Goal: Task Accomplishment & Management: Use online tool/utility

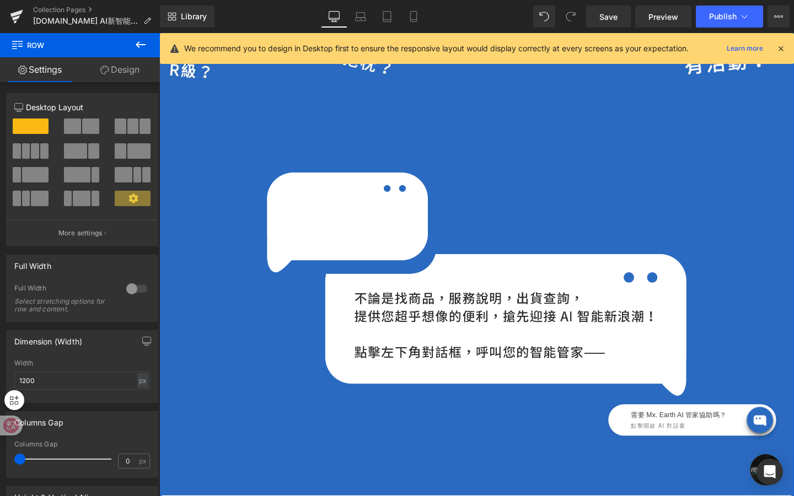
scroll to position [984, 0]
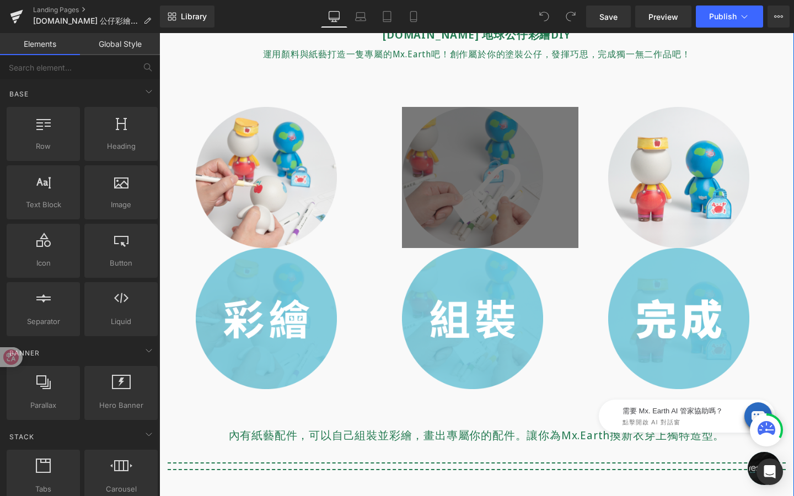
scroll to position [445, 0]
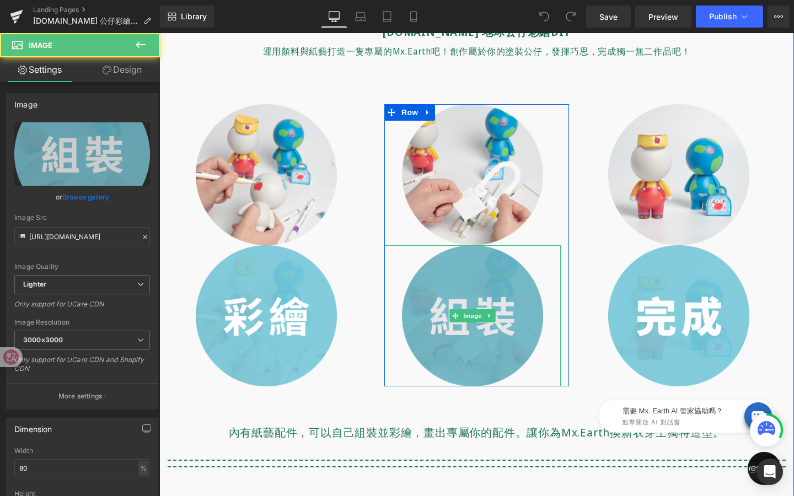
click at [469, 302] on img at bounding box center [472, 315] width 141 height 141
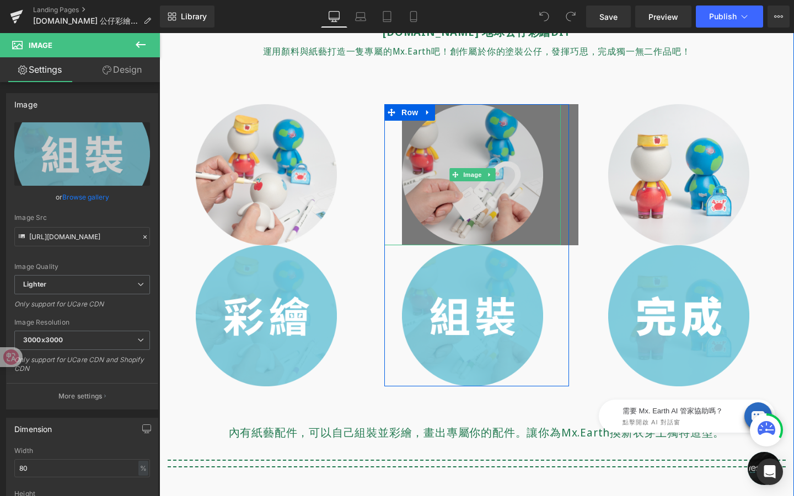
click at [440, 164] on img at bounding box center [472, 174] width 141 height 141
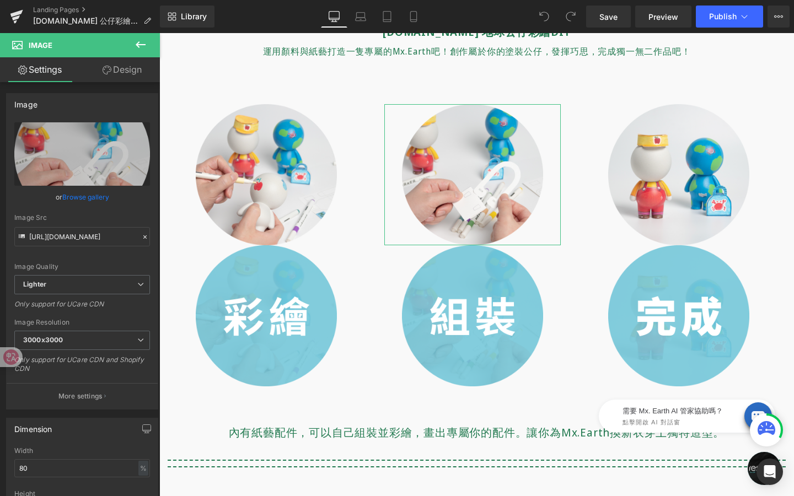
click at [136, 71] on link "Design" at bounding box center [122, 69] width 80 height 25
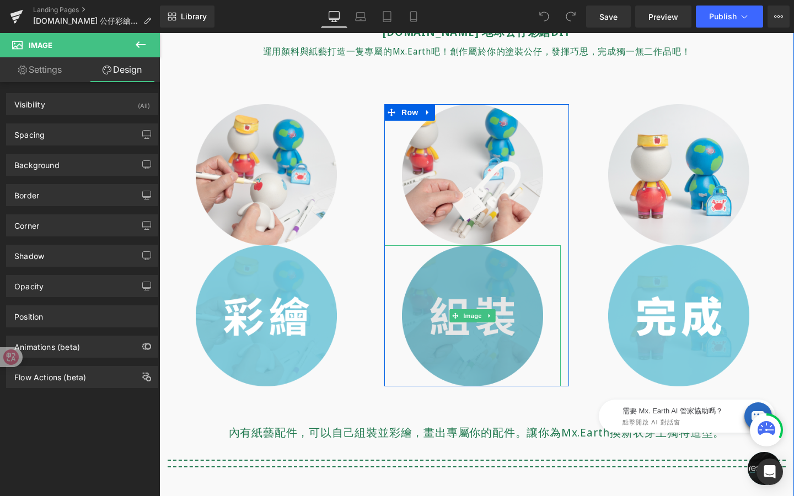
click at [456, 341] on img at bounding box center [472, 315] width 141 height 141
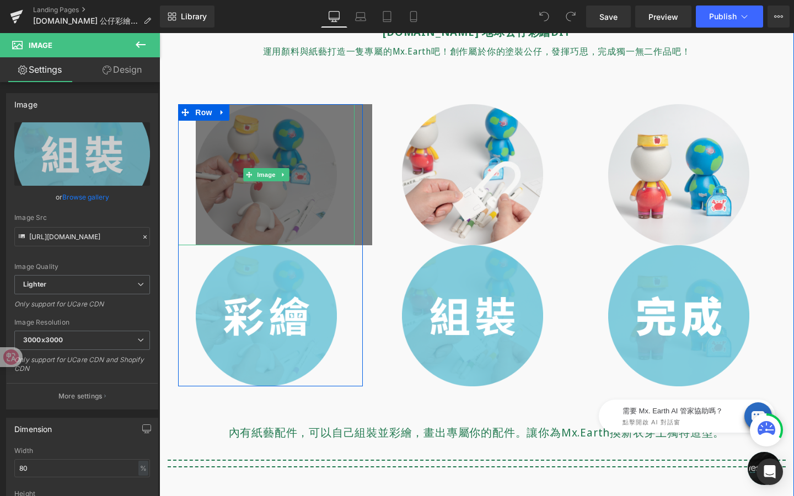
click at [260, 184] on div at bounding box center [266, 174] width 176 height 141
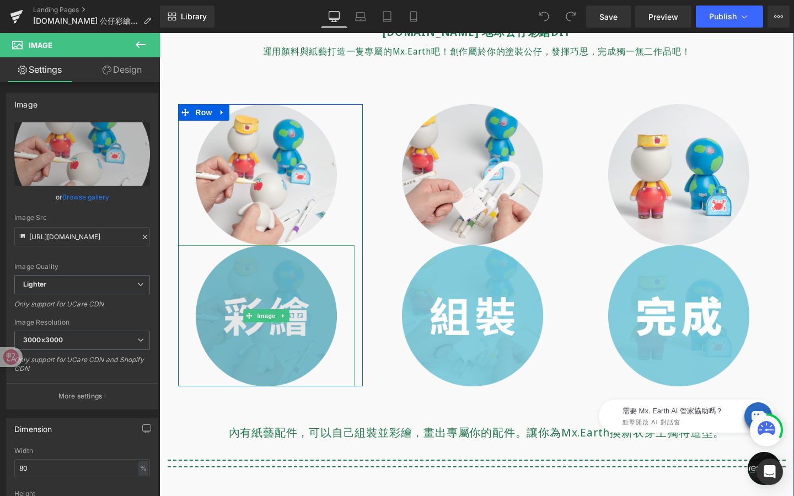
click at [266, 346] on img at bounding box center [266, 315] width 141 height 141
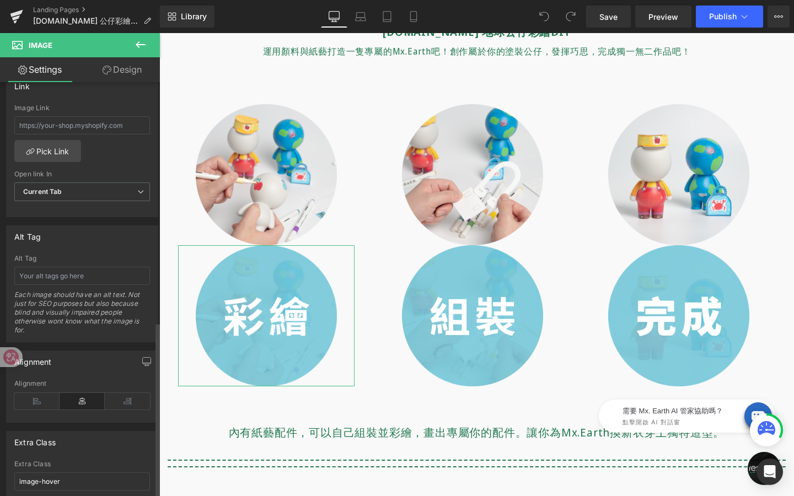
scroll to position [565, 0]
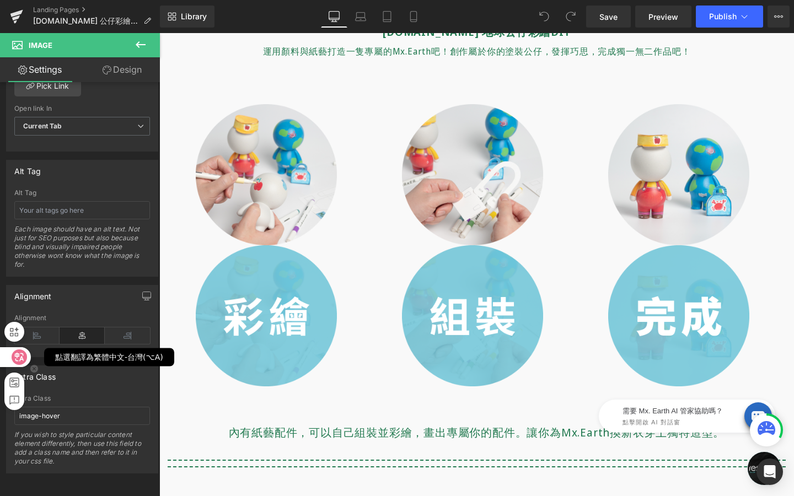
click at [20, 357] on icon at bounding box center [19, 357] width 15 height 15
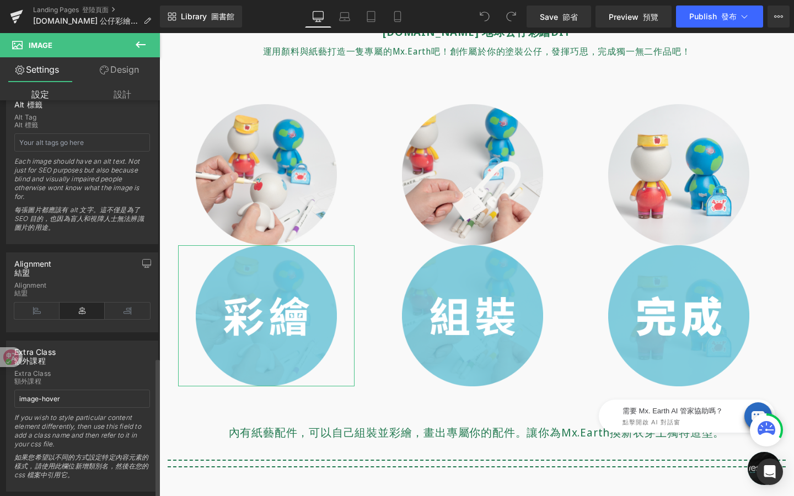
scroll to position [679, 0]
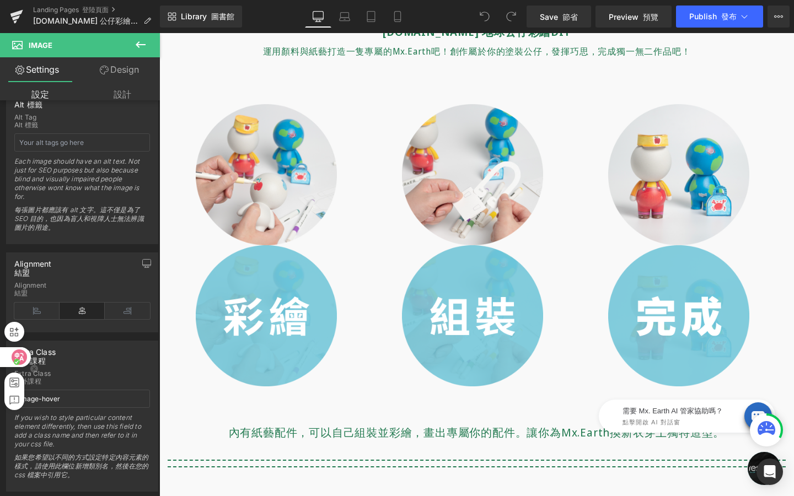
click at [18, 360] on circle at bounding box center [17, 362] width 6 height 6
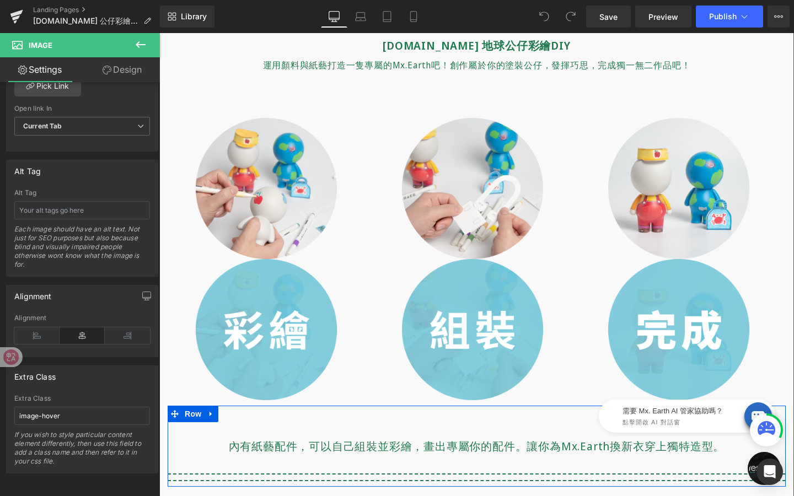
scroll to position [410, 0]
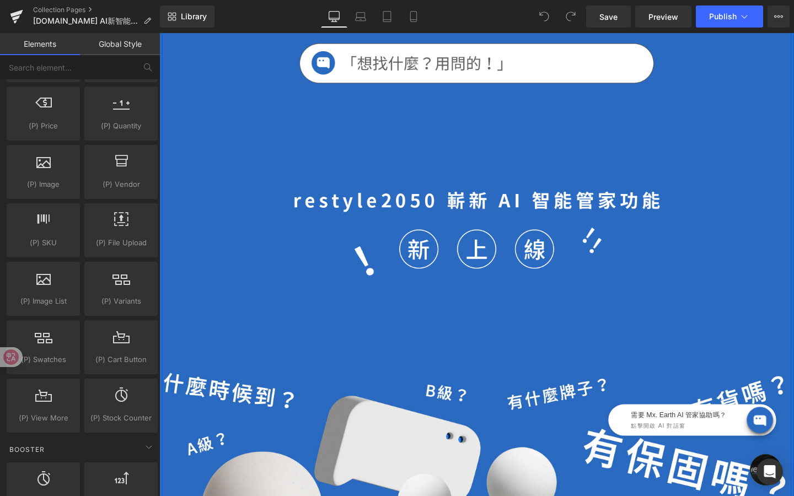
scroll to position [336, 0]
click at [303, 193] on div "Image" at bounding box center [493, 253] width 662 height 221
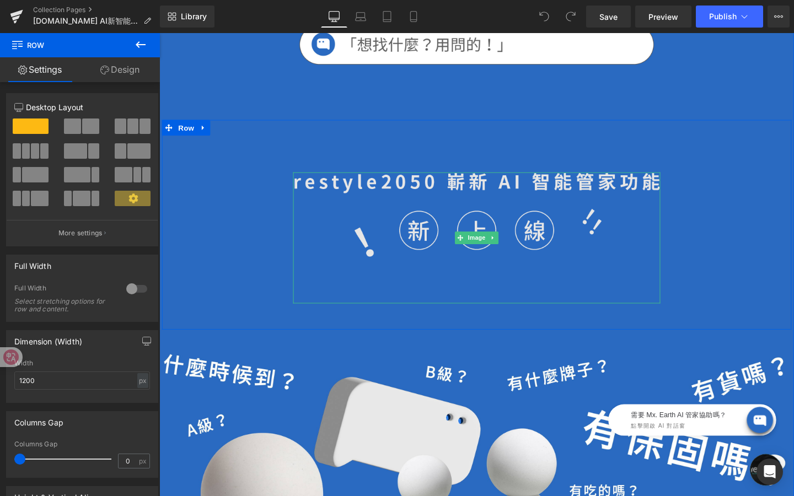
scroll to position [355, 0]
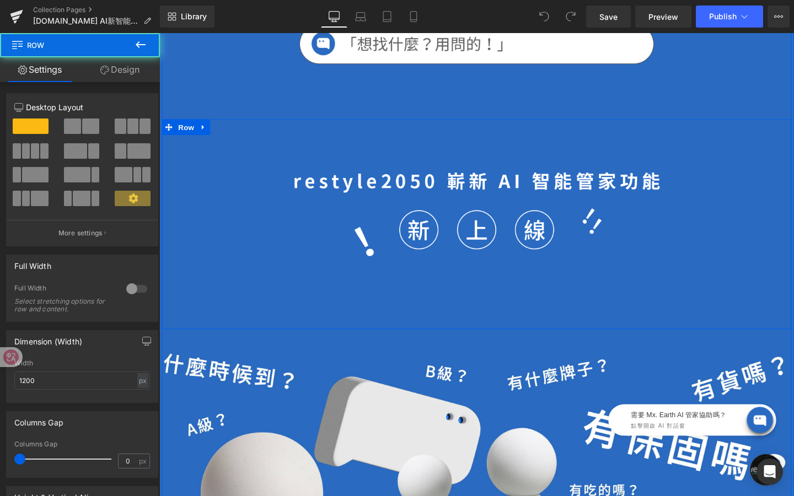
click at [433, 127] on div "Image" at bounding box center [493, 234] width 662 height 221
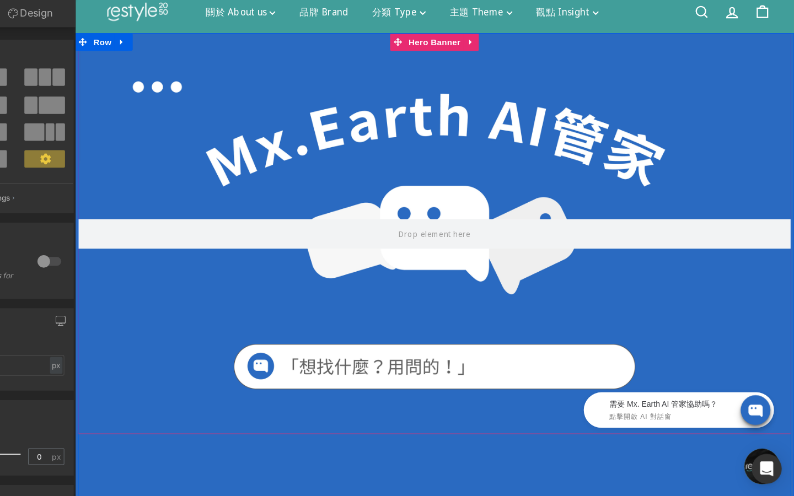
scroll to position [0, 0]
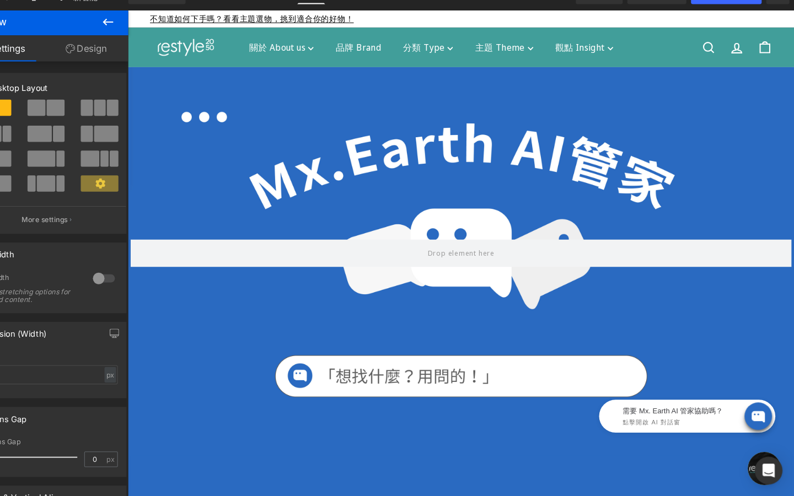
click at [315, 321] on div at bounding box center [461, 253] width 662 height 372
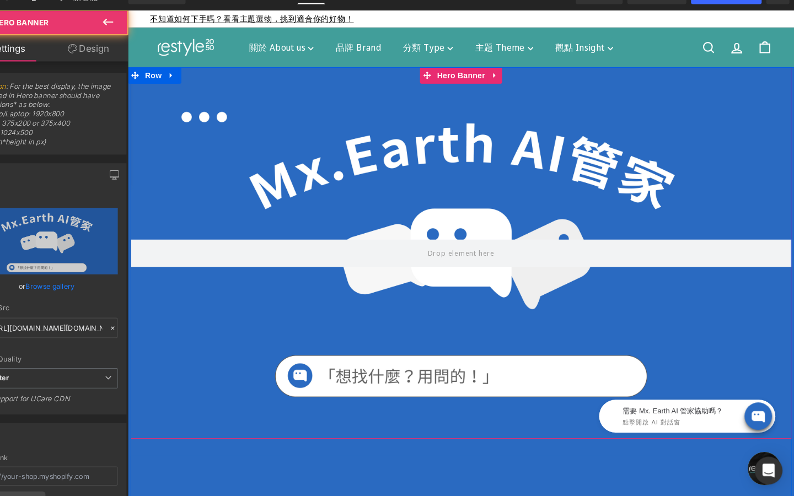
scroll to position [409, 0]
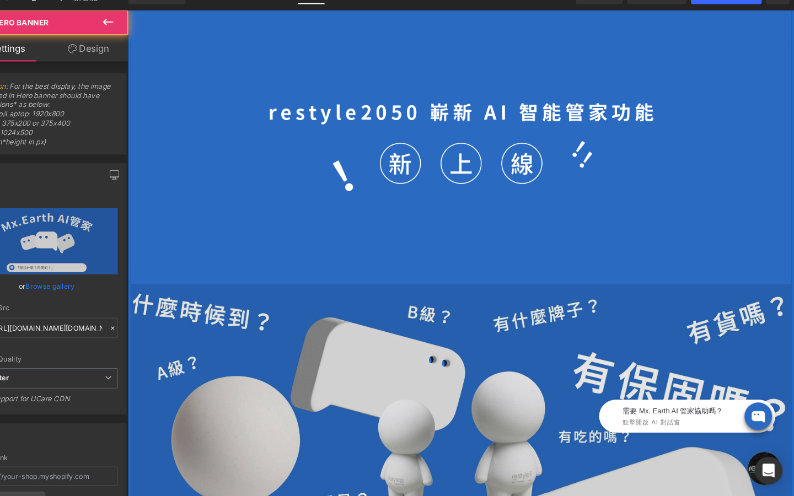
click at [318, 323] on img at bounding box center [461, 470] width 662 height 373
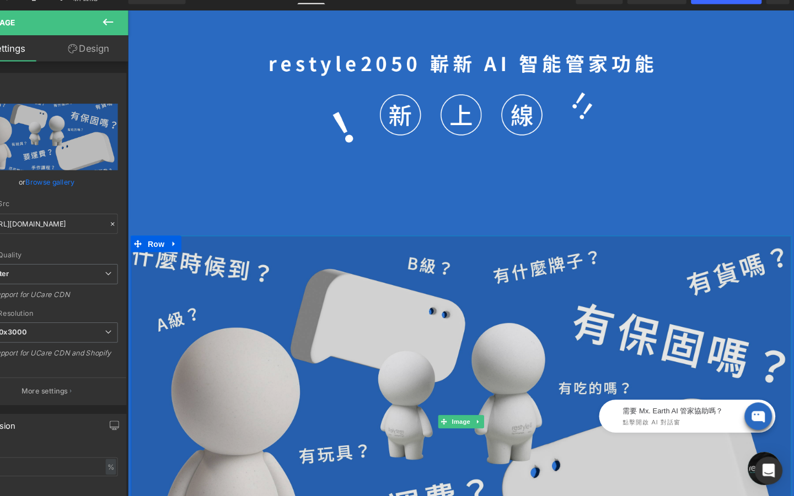
scroll to position [459, 0]
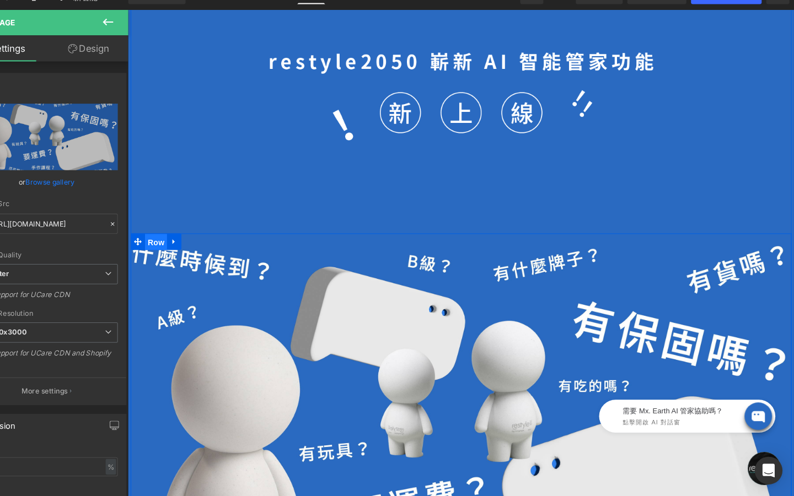
click at [159, 240] on span "Row" at bounding box center [155, 242] width 22 height 17
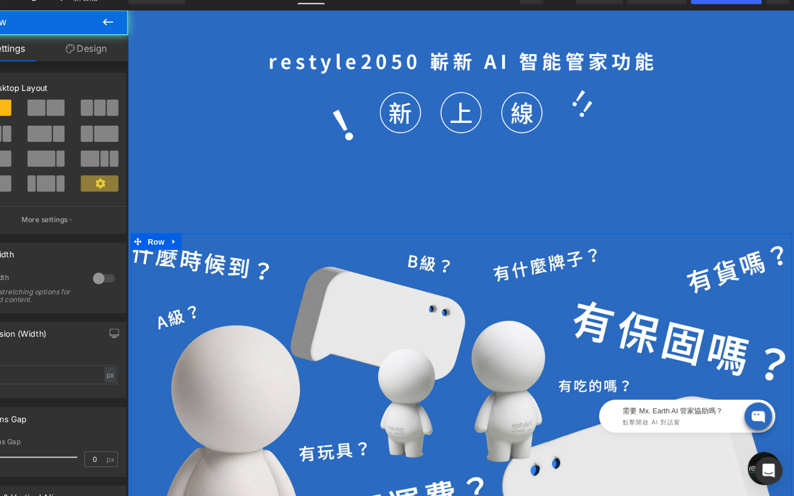
click at [126, 76] on link "Design" at bounding box center [120, 69] width 80 height 25
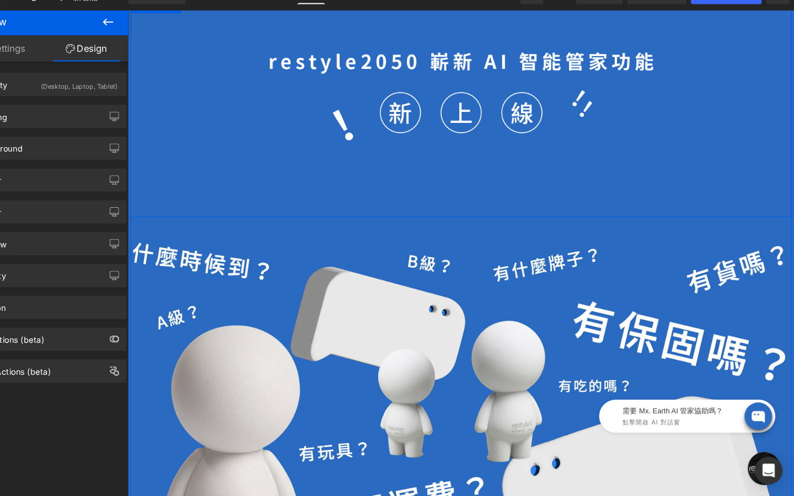
scroll to position [0, 0]
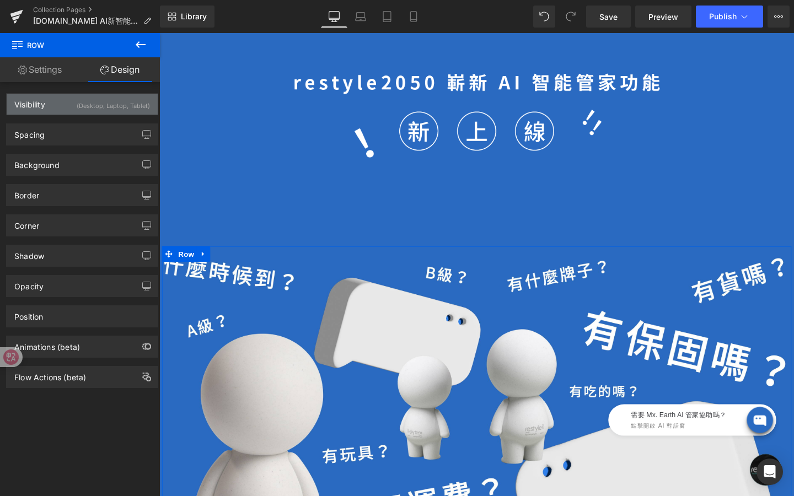
click at [77, 109] on div "(Desktop, Laptop, Tablet)" at bounding box center [113, 103] width 73 height 18
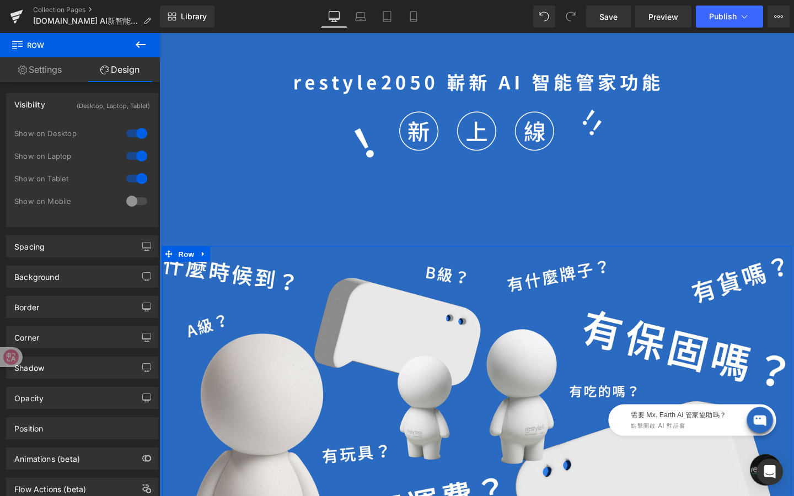
click at [142, 69] on link "Design" at bounding box center [120, 69] width 80 height 25
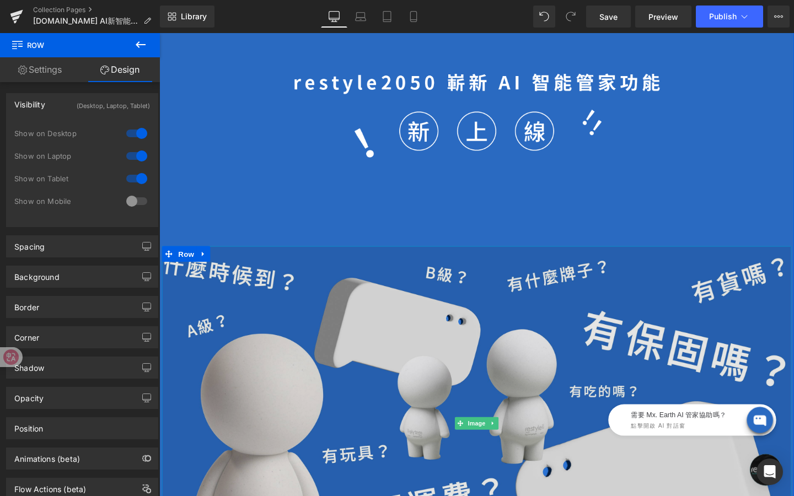
click at [230, 334] on img at bounding box center [493, 443] width 662 height 373
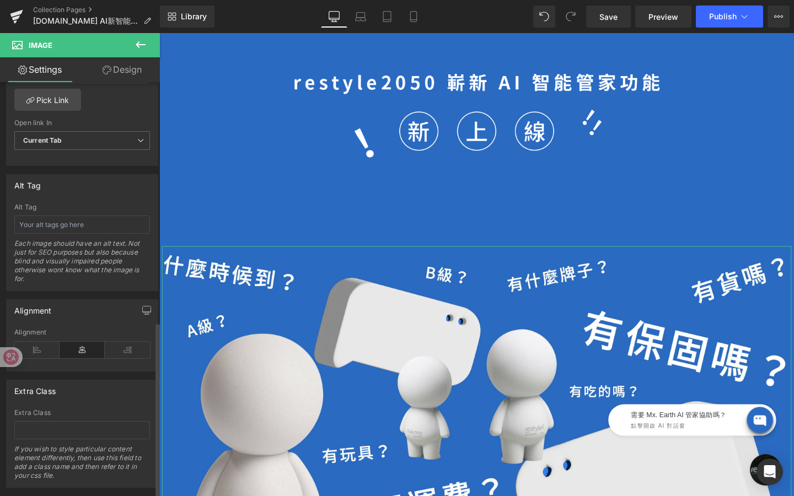
scroll to position [565, 0]
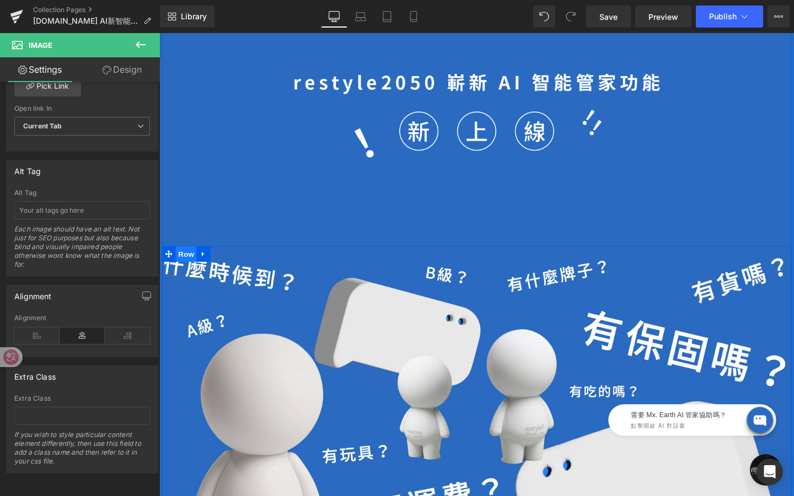
click at [189, 264] on span "Row" at bounding box center [187, 265] width 22 height 17
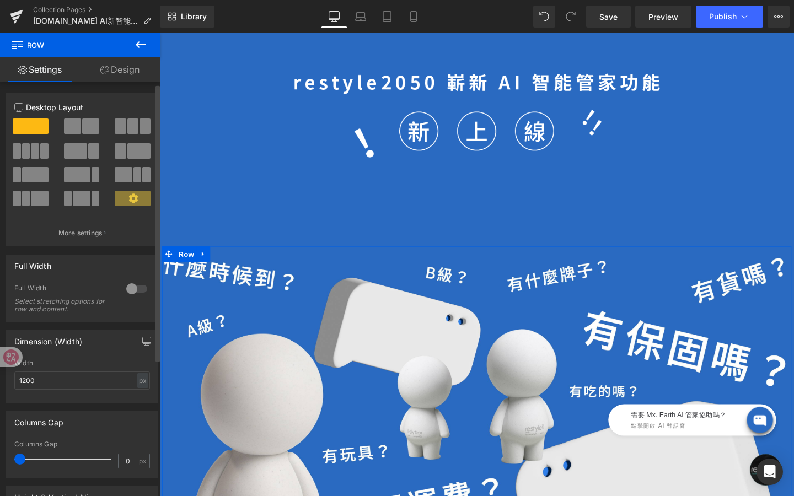
scroll to position [6, 0]
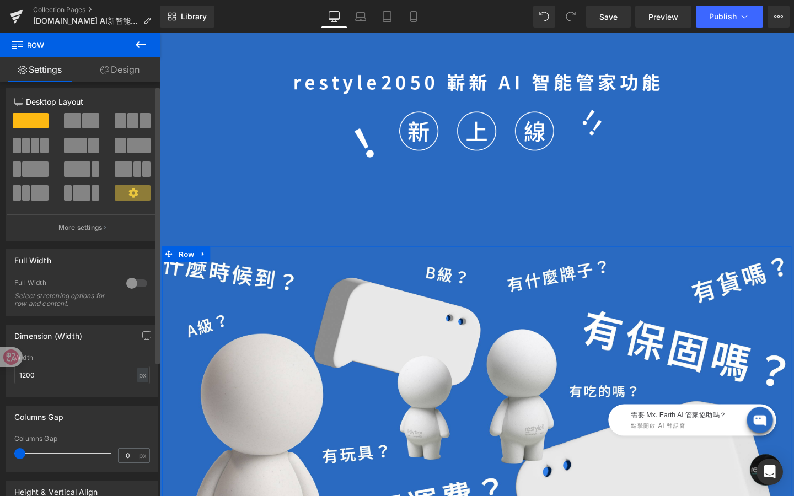
click at [134, 282] on div at bounding box center [136, 284] width 26 height 18
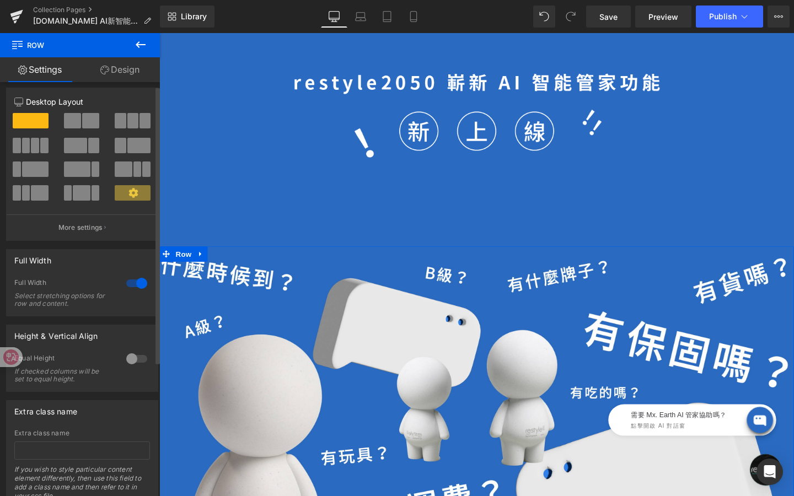
click at [134, 282] on div at bounding box center [136, 284] width 26 height 18
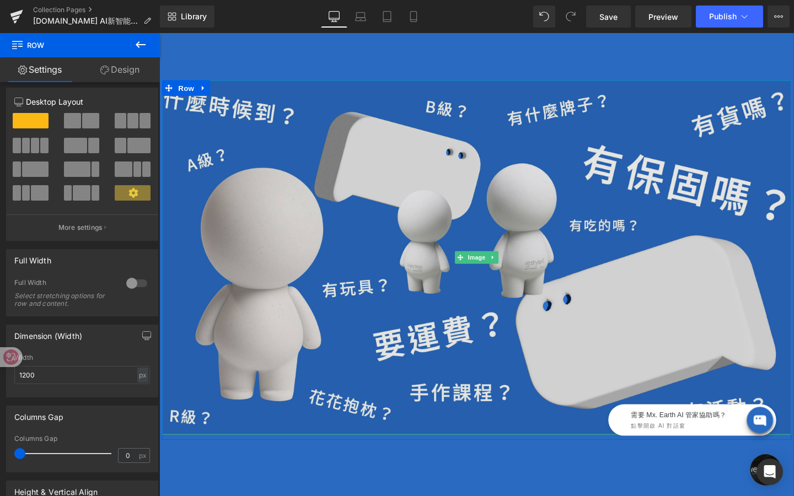
scroll to position [637, 0]
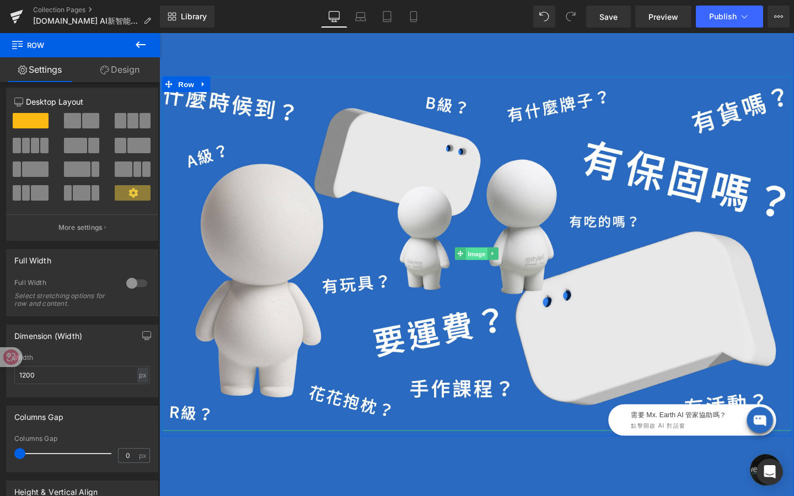
click at [492, 267] on div "Image" at bounding box center [493, 265] width 662 height 373
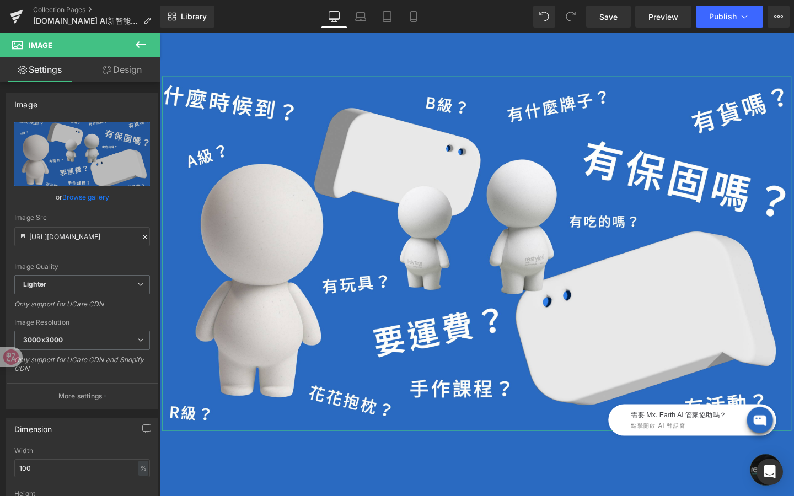
click at [119, 71] on link "Design" at bounding box center [122, 69] width 80 height 25
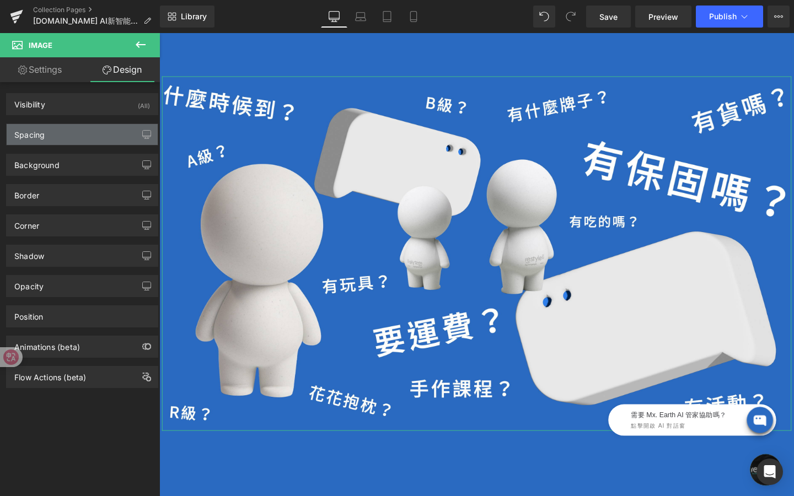
click at [71, 142] on div "Spacing" at bounding box center [82, 134] width 151 height 21
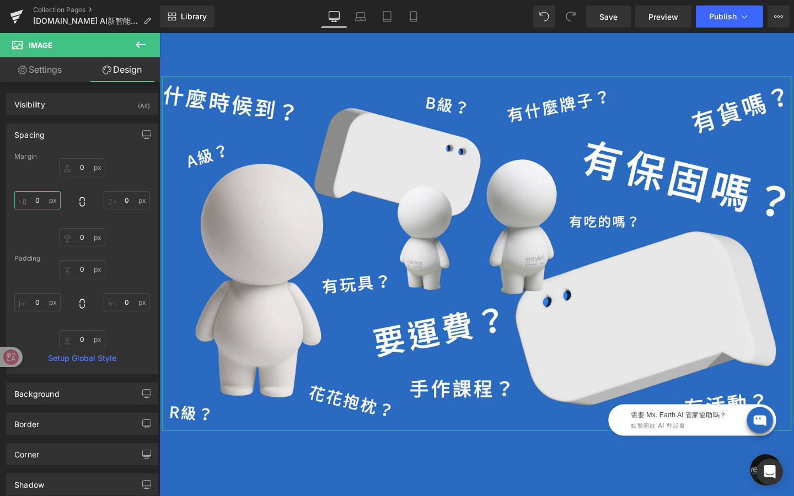
click at [44, 203] on input "0" at bounding box center [37, 200] width 46 height 18
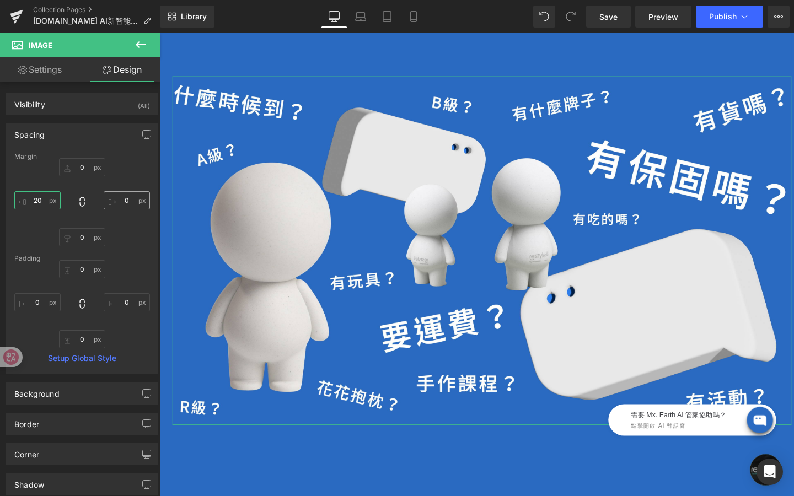
type input "20"
click at [123, 195] on input "0" at bounding box center [127, 200] width 46 height 18
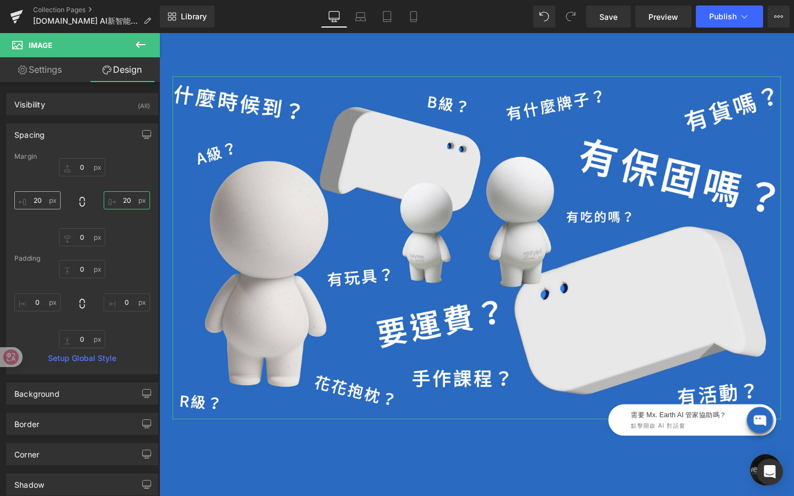
type input "20"
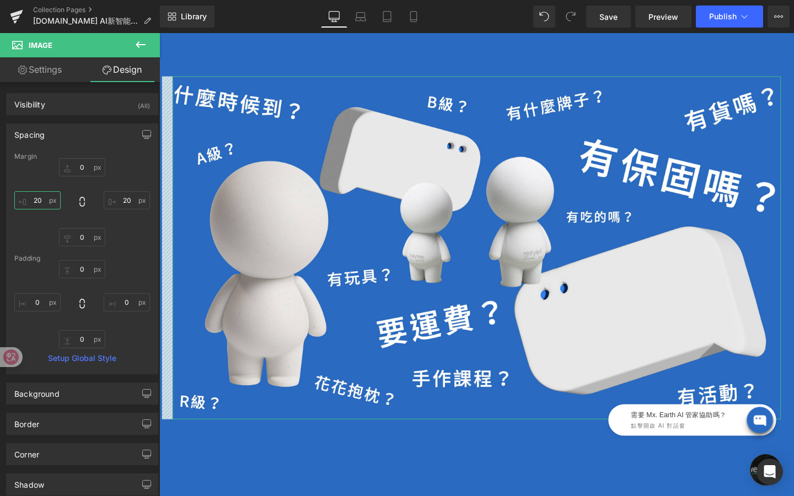
click at [40, 203] on input "20" at bounding box center [37, 200] width 46 height 18
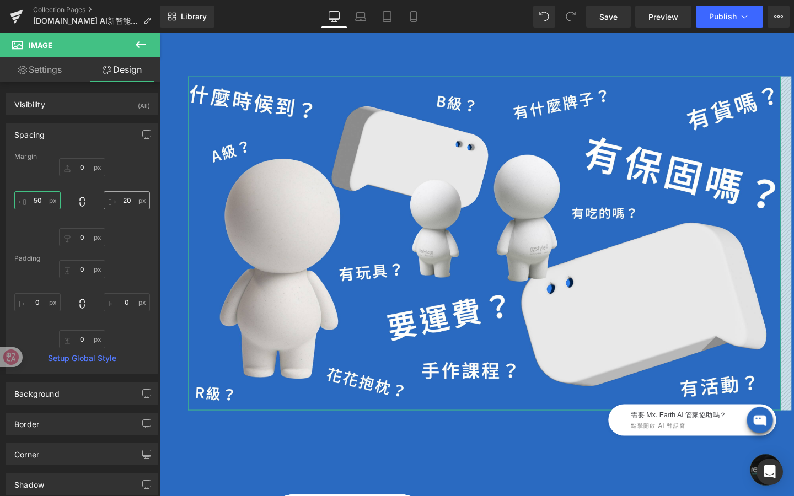
type input "50"
click at [117, 201] on input "20" at bounding box center [127, 200] width 46 height 18
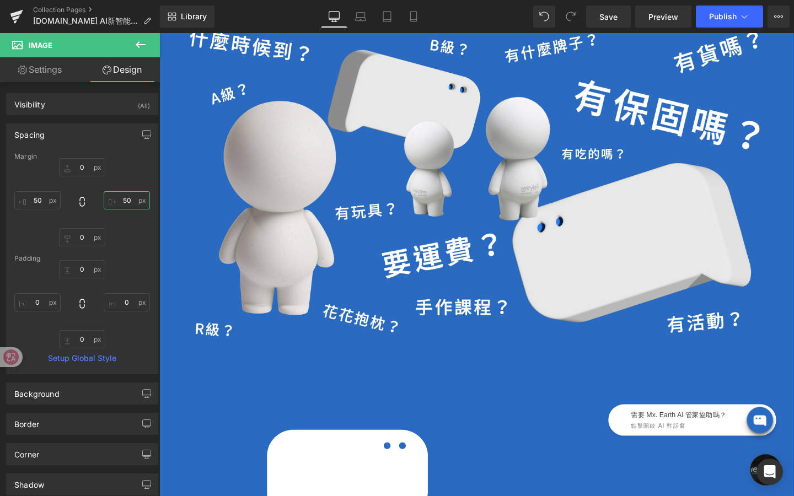
scroll to position [688, 0]
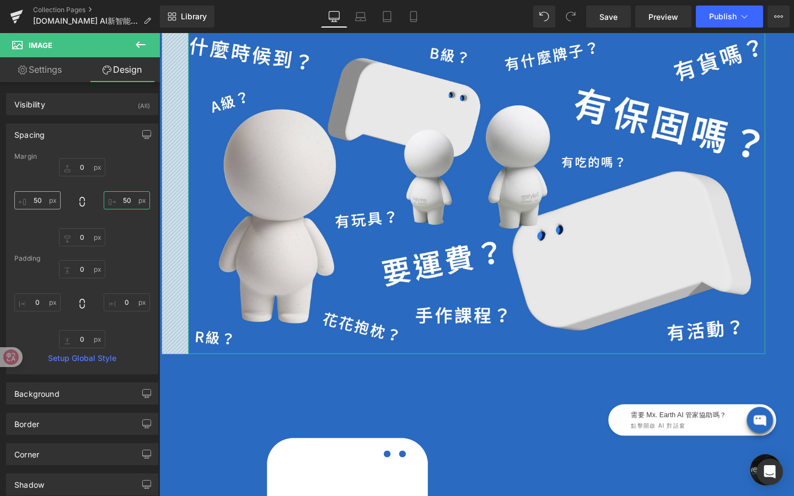
type input "50"
click at [37, 202] on input "50" at bounding box center [37, 200] width 46 height 18
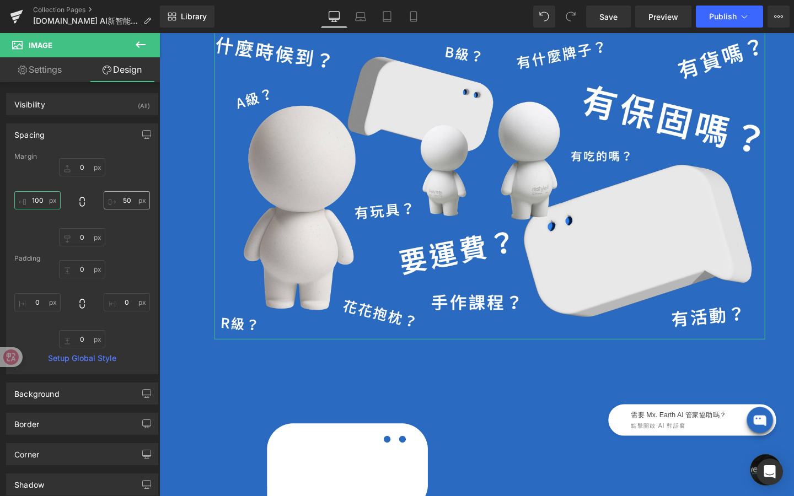
type input "100"
click at [120, 203] on input "50" at bounding box center [127, 200] width 46 height 18
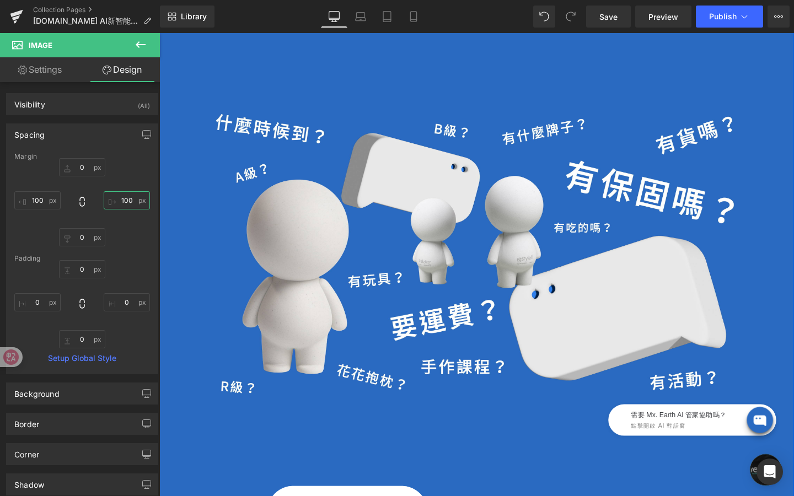
scroll to position [599, 0]
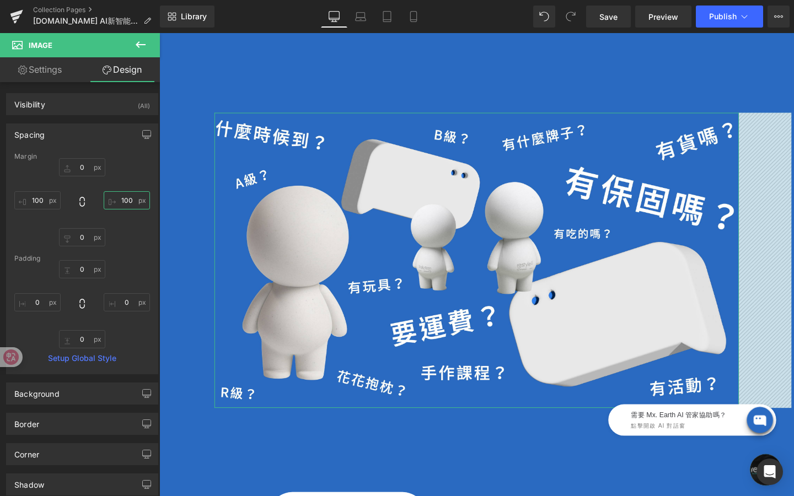
drag, startPoint x: 126, startPoint y: 198, endPoint x: 117, endPoint y: 198, distance: 8.8
click at [117, 198] on input "100" at bounding box center [127, 200] width 46 height 18
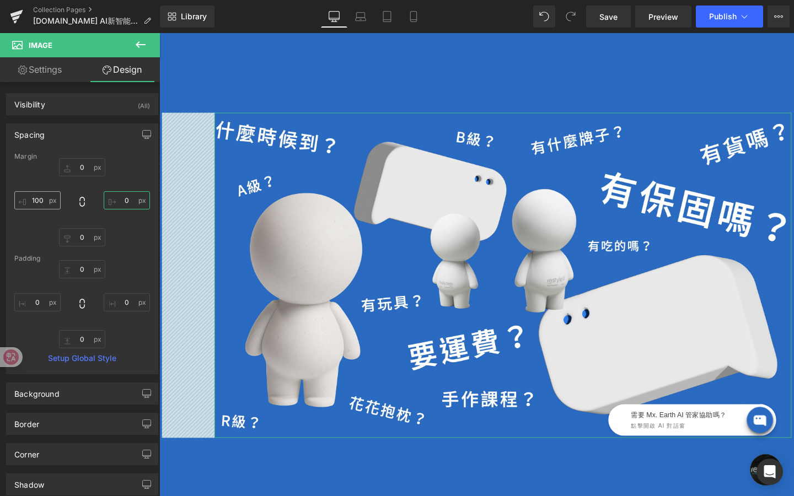
type input "0"
click at [34, 195] on input "100" at bounding box center [37, 200] width 46 height 18
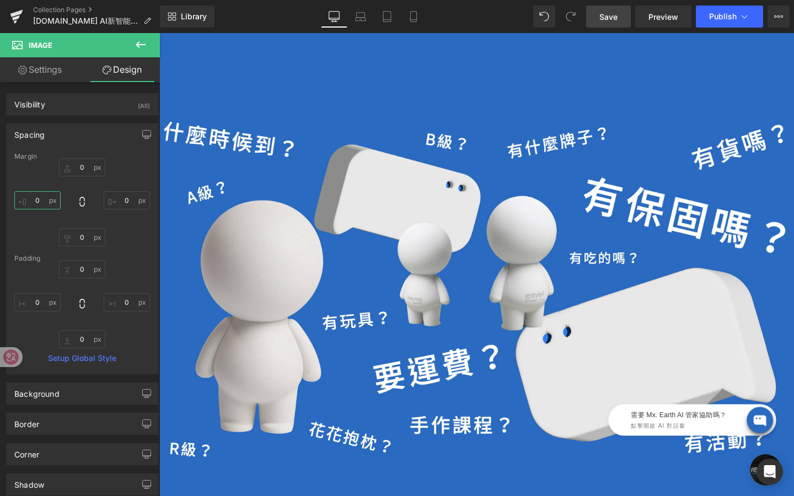
type input "0"
click at [595, 8] on link "Save" at bounding box center [608, 17] width 45 height 22
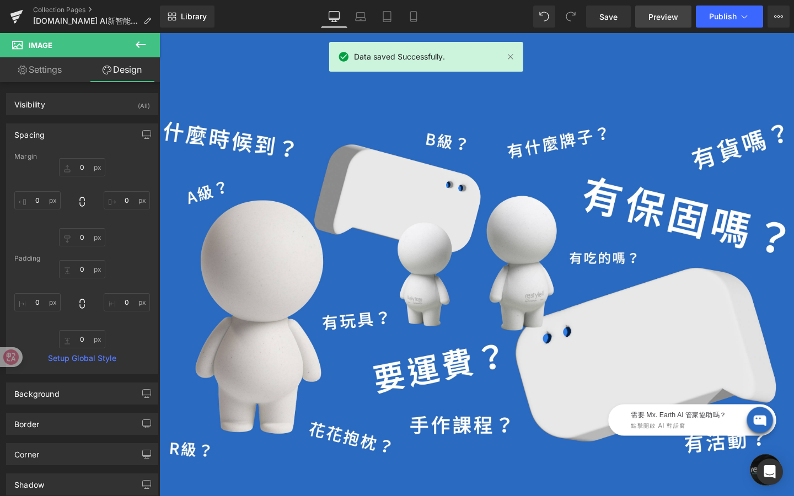
click at [668, 17] on span "Preview" at bounding box center [663, 17] width 30 height 12
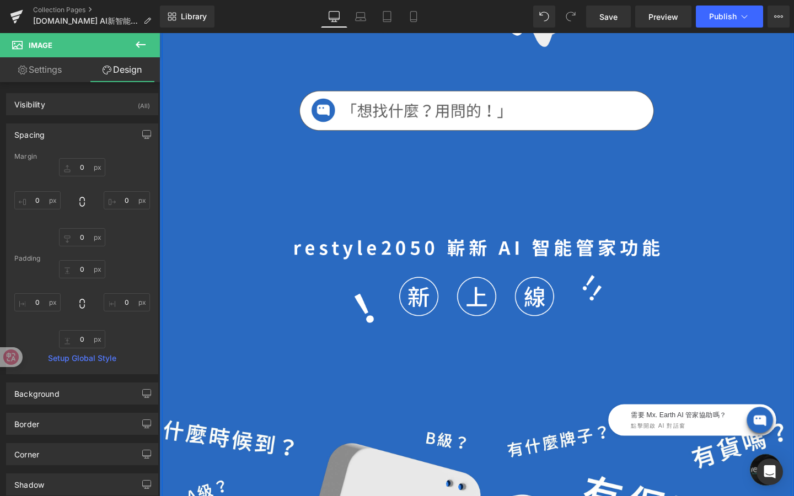
scroll to position [9, 0]
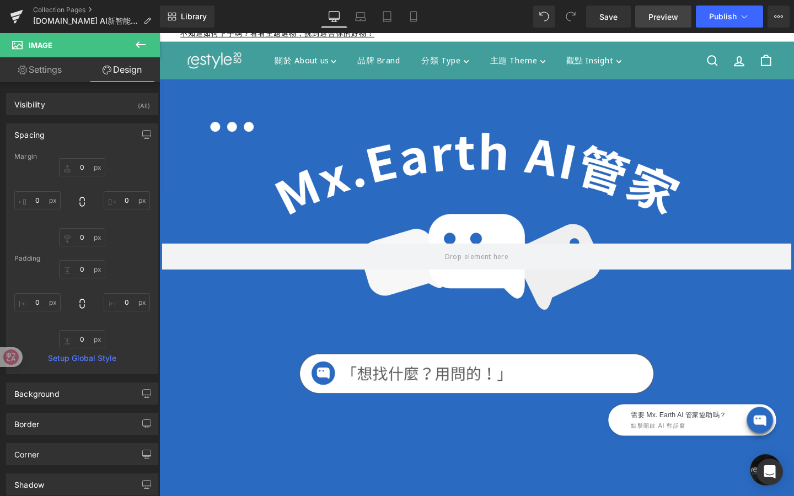
click at [664, 17] on span "Preview" at bounding box center [663, 17] width 30 height 12
click at [303, 450] on div at bounding box center [493, 268] width 662 height 372
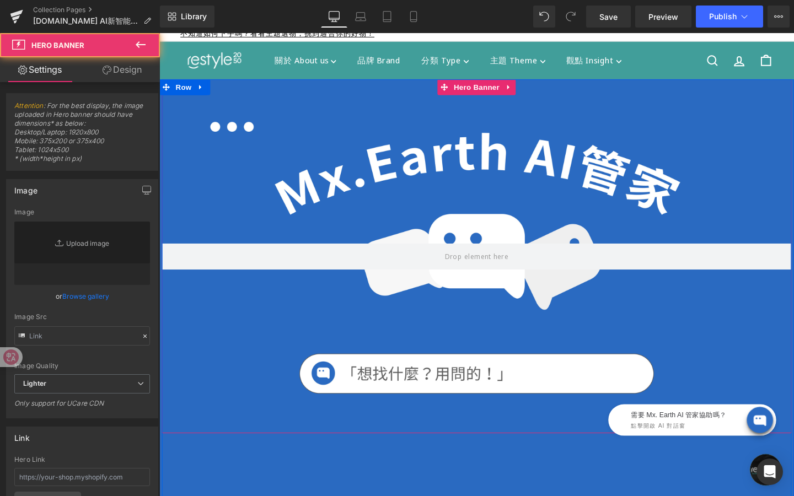
type input "https://ucarecdn.com/36c8cfac-6cbd-435a-82d3-1a9d5e1fac05/-/format/auto/-/previ…"
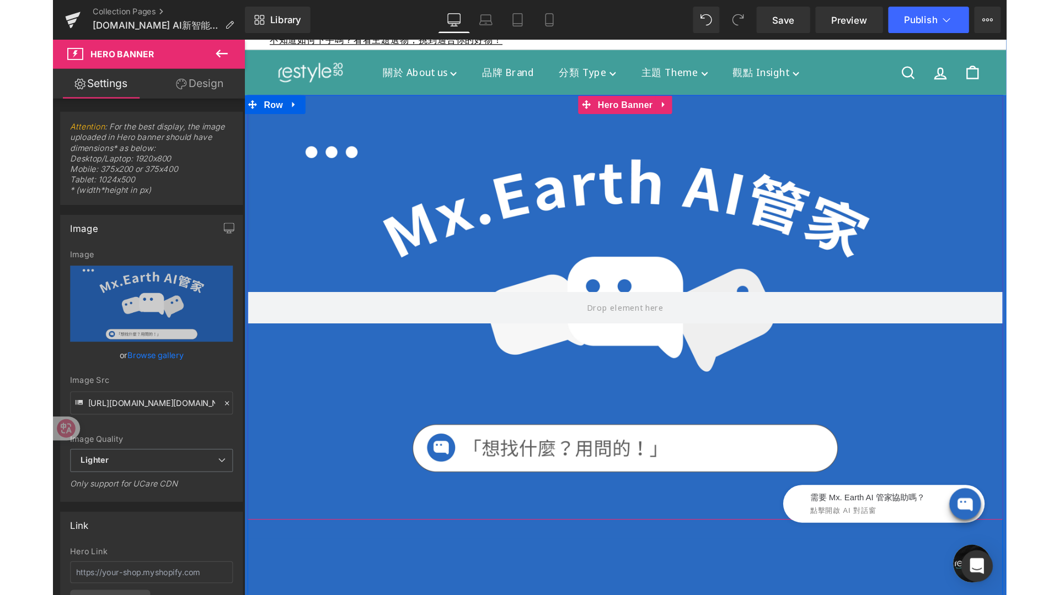
scroll to position [0, 0]
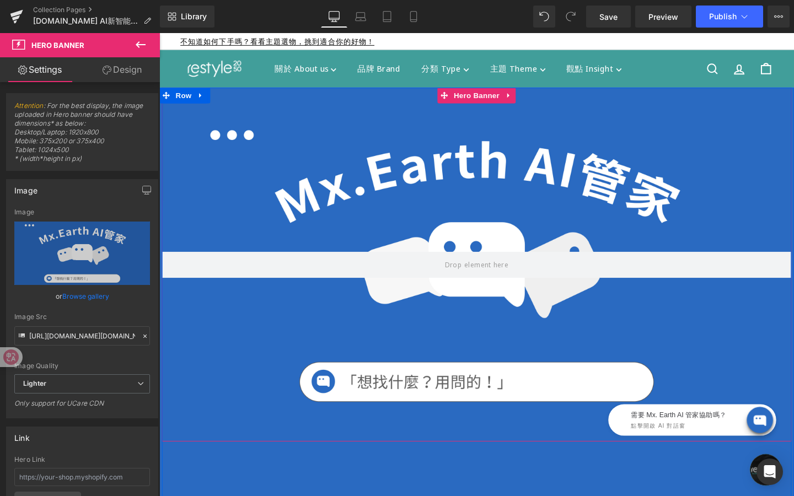
click at [447, 142] on div at bounding box center [493, 276] width 662 height 372
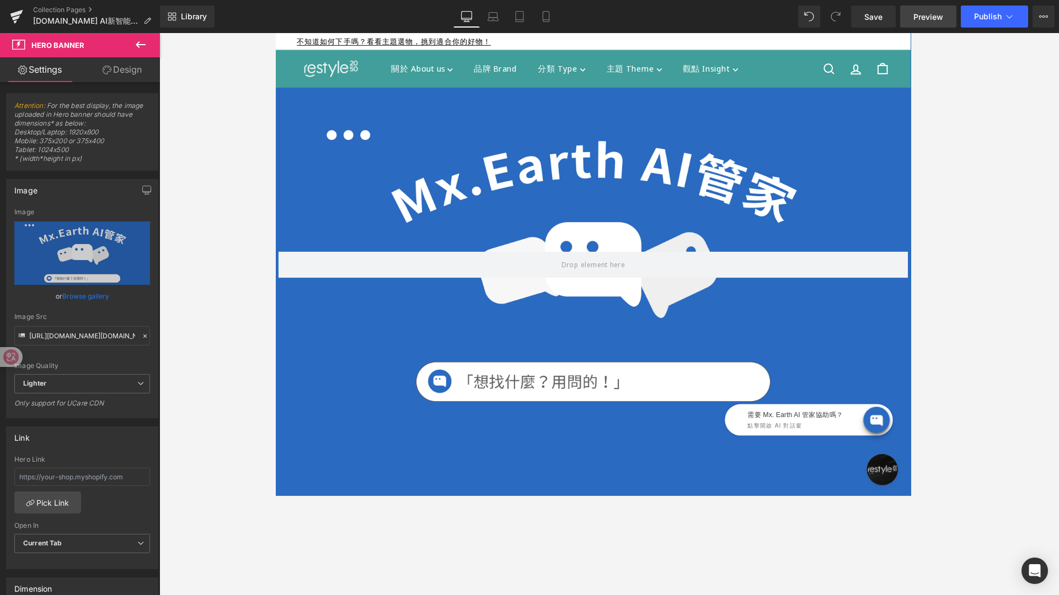
click at [793, 20] on span "Preview" at bounding box center [928, 17] width 30 height 12
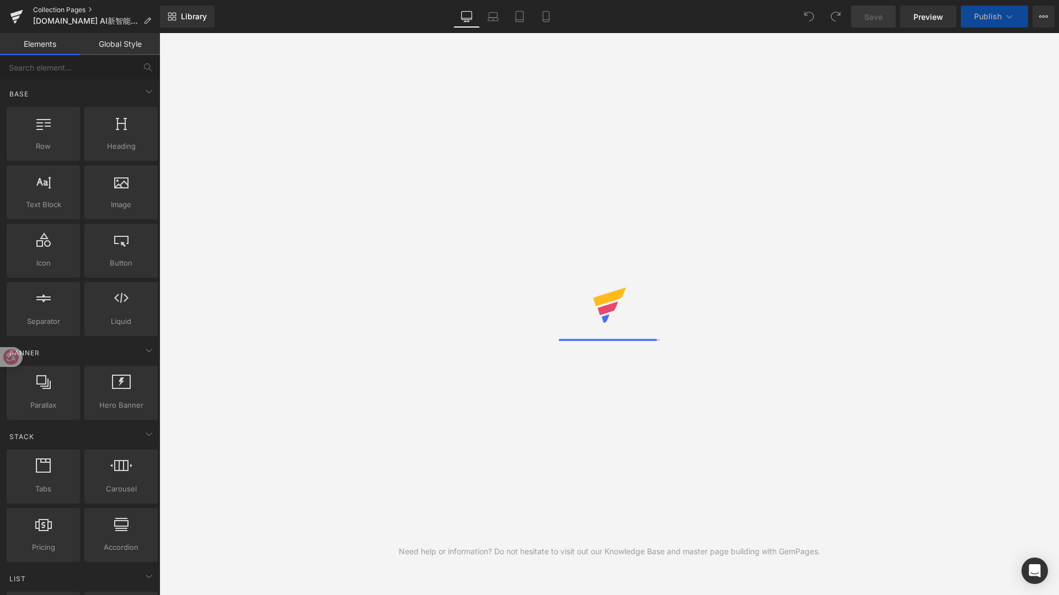
click at [49, 11] on link "Collection Pages" at bounding box center [96, 10] width 127 height 9
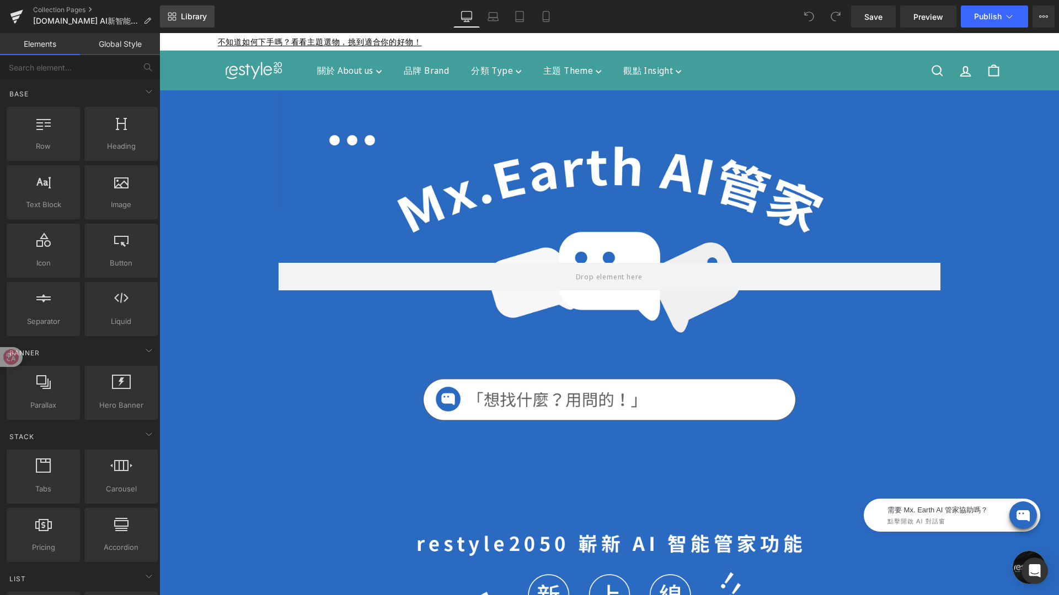
click at [195, 14] on span "Library" at bounding box center [194, 17] width 26 height 10
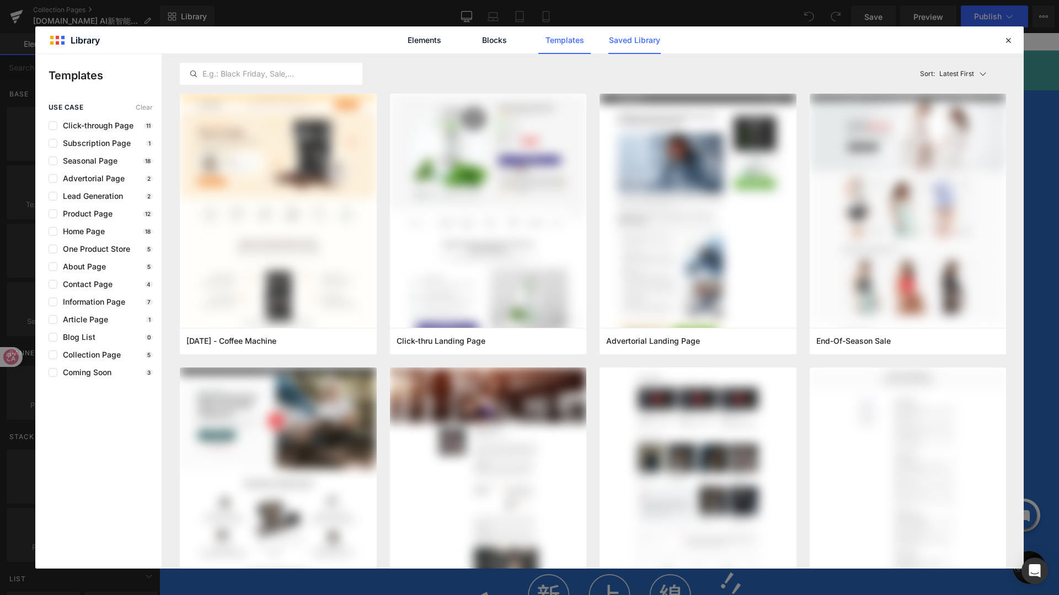
click at [613, 46] on link "Saved Library" at bounding box center [634, 40] width 52 height 28
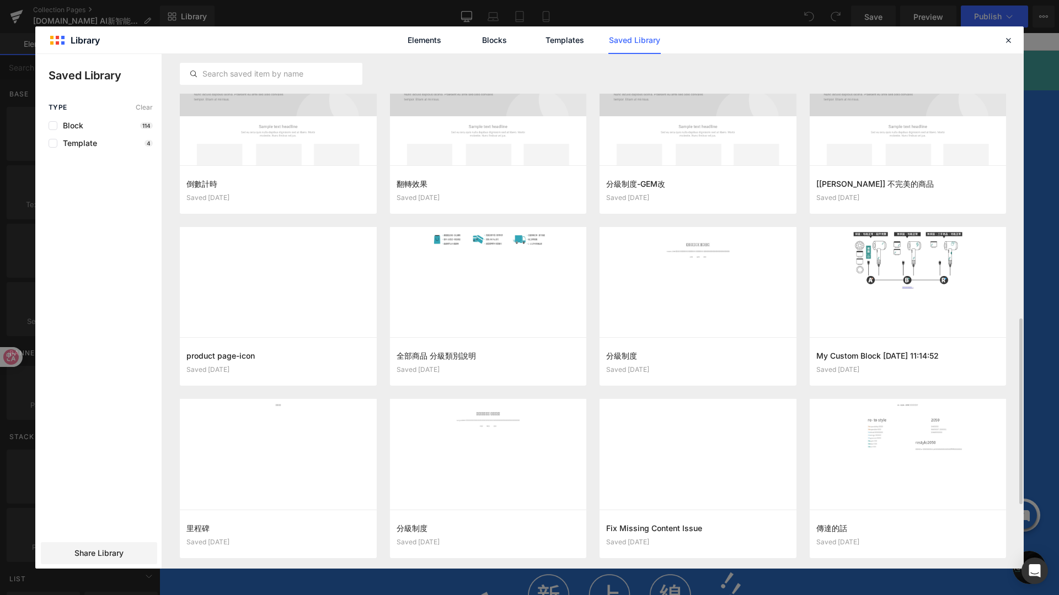
scroll to position [729, 0]
click at [493, 189] on button "Add to page" at bounding box center [477, 189] width 162 height 18
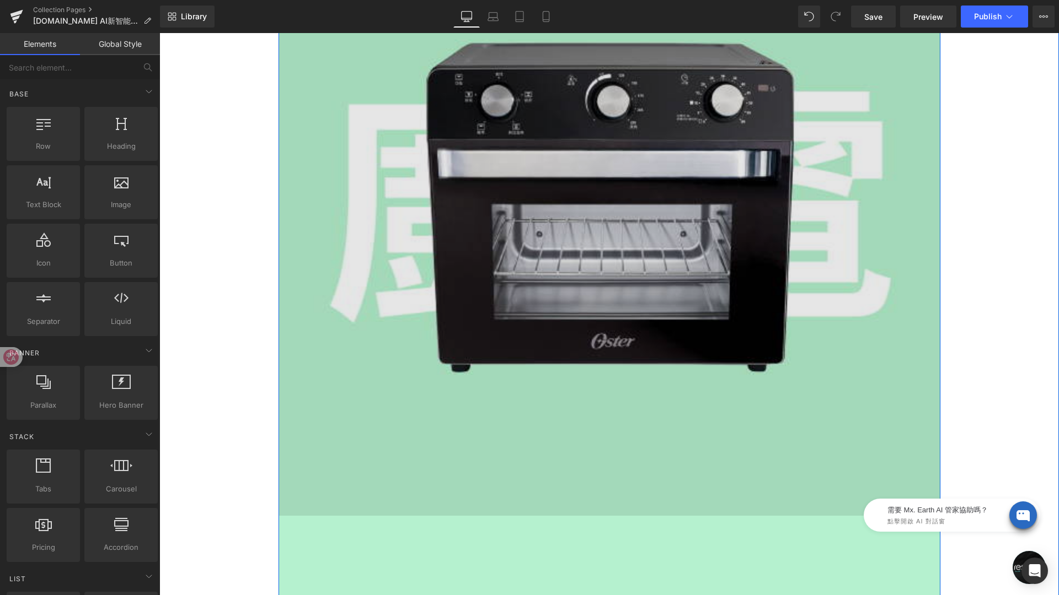
scroll to position [1764, 0]
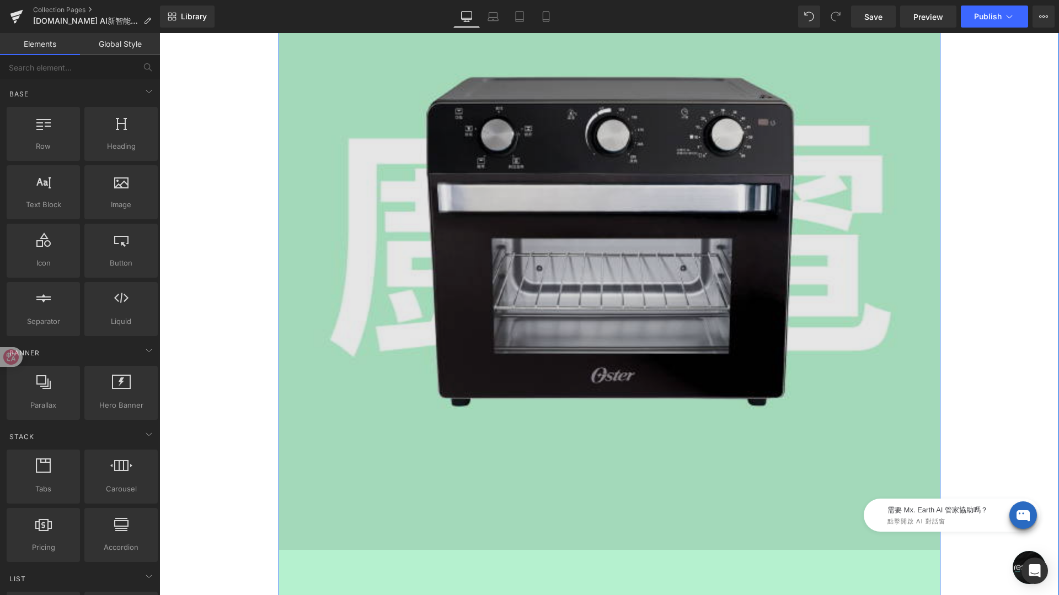
click at [569, 307] on img at bounding box center [609, 220] width 662 height 662
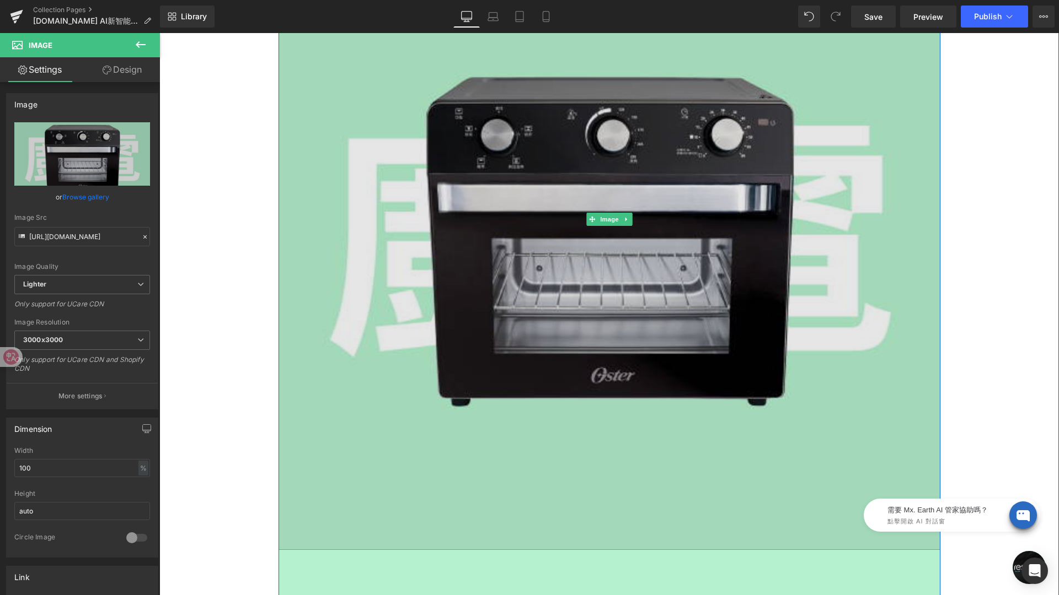
click at [569, 307] on img at bounding box center [609, 220] width 662 height 662
click at [421, 130] on img at bounding box center [609, 220] width 662 height 662
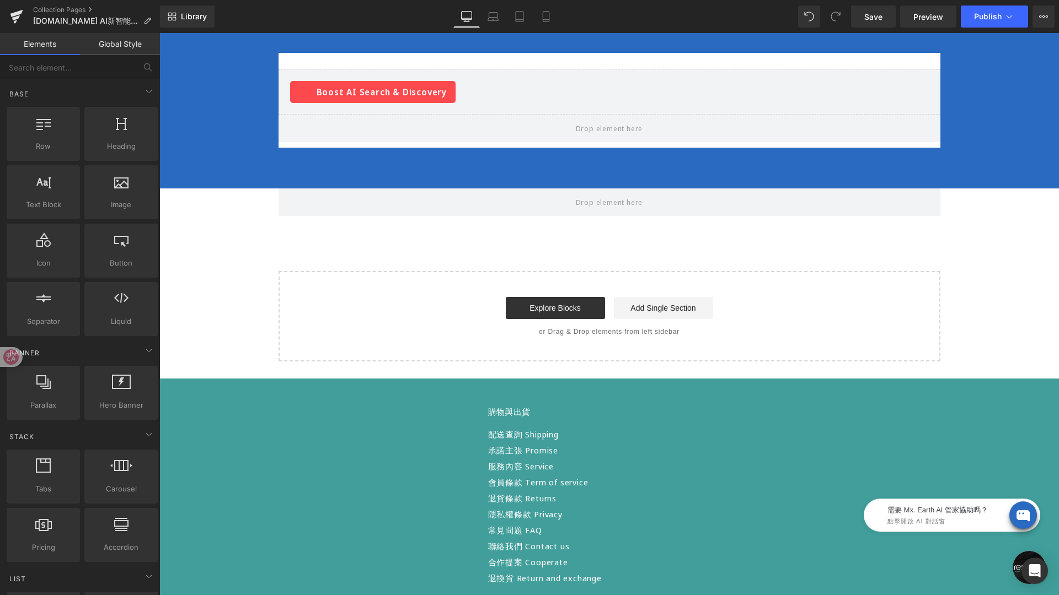
scroll to position [1407, 0]
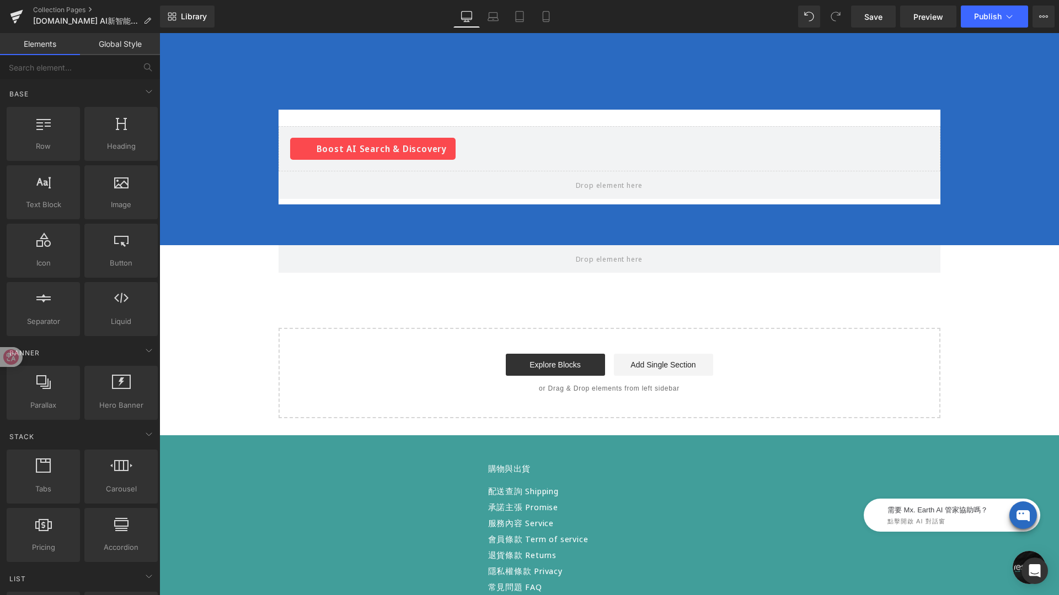
click at [499, 273] on div "Row Row" at bounding box center [608, 259] width 899 height 28
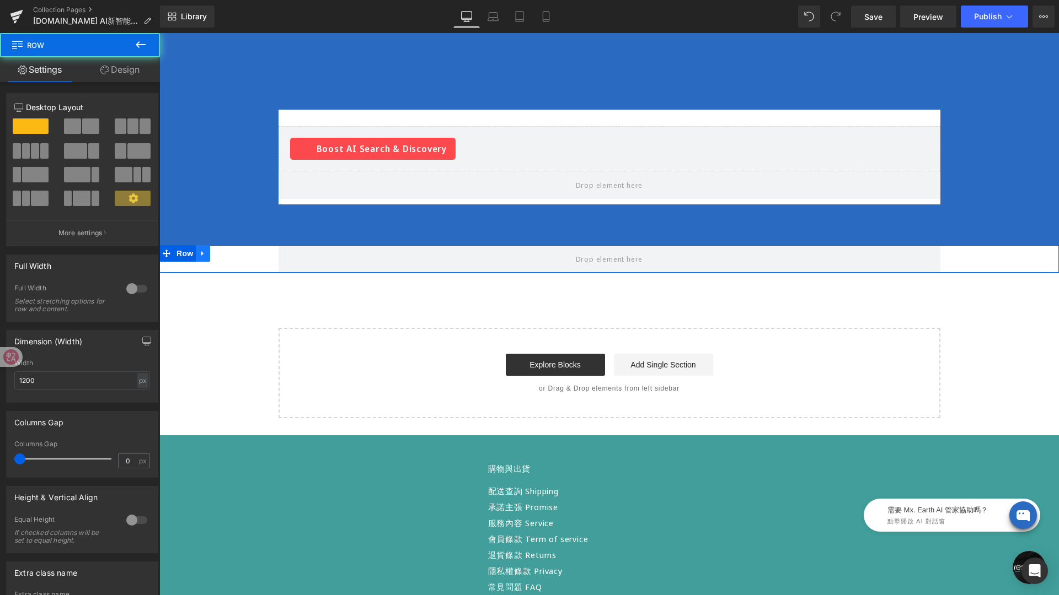
click at [198, 261] on link at bounding box center [203, 253] width 14 height 17
click at [185, 254] on span "Row" at bounding box center [185, 254] width 22 height 17
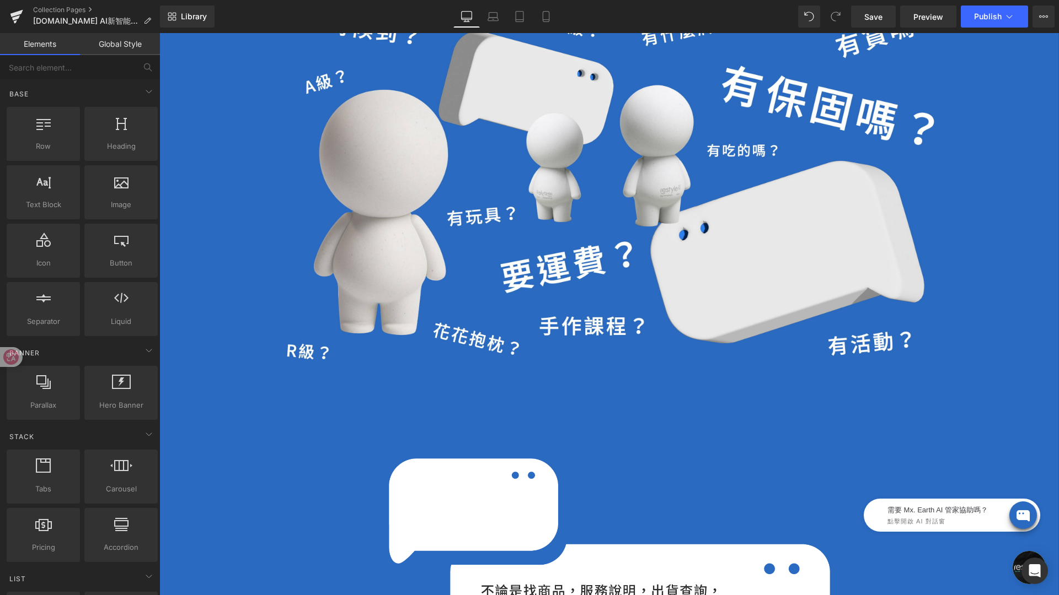
scroll to position [692, 0]
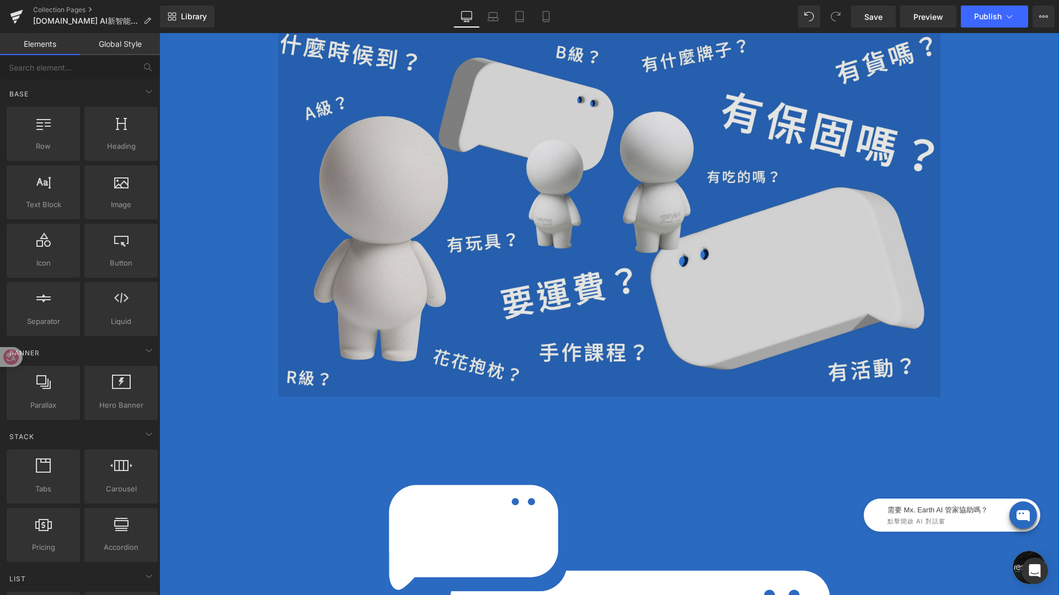
click at [541, 216] on img at bounding box center [609, 210] width 662 height 373
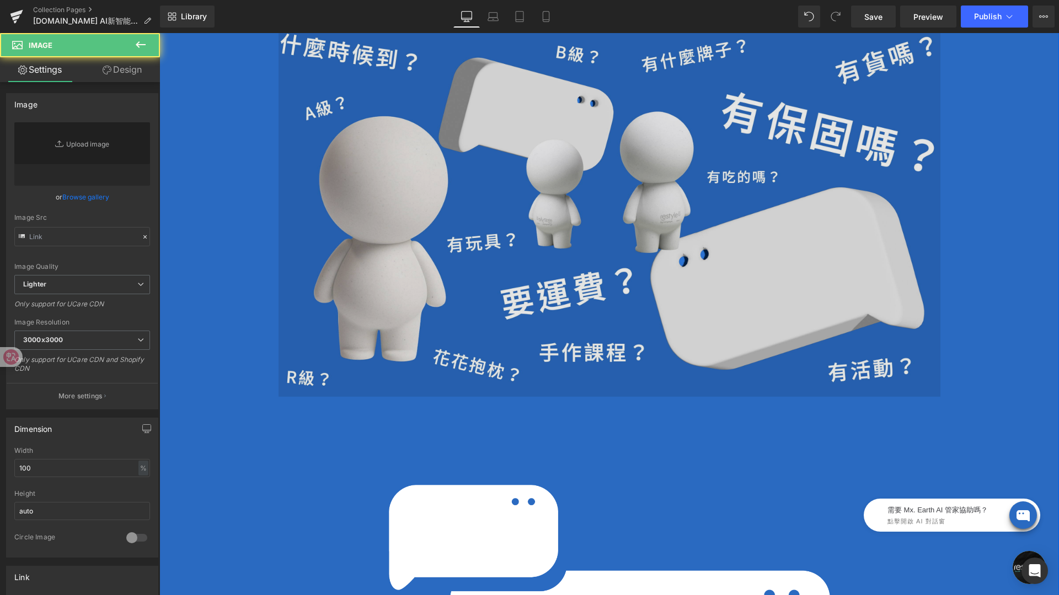
type input "https://ucarecdn.com/4d75f499-5cee-4a31-89c1-f050ca2ba14f/-/format/auto/-/previ…"
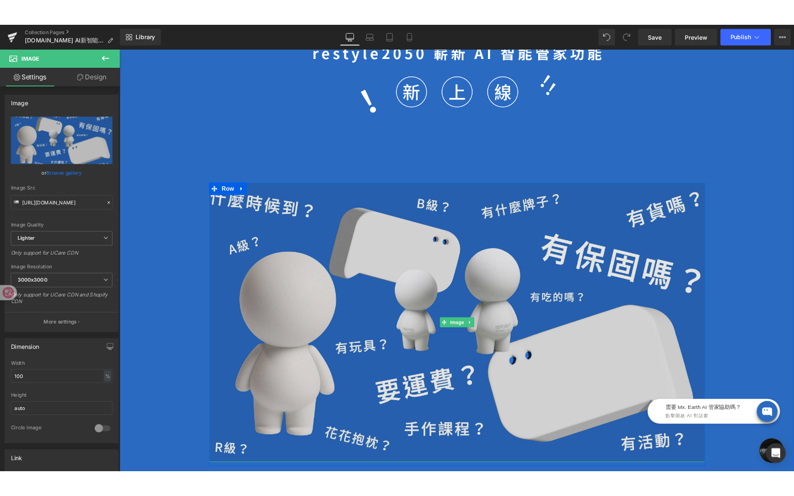
scroll to position [500, 0]
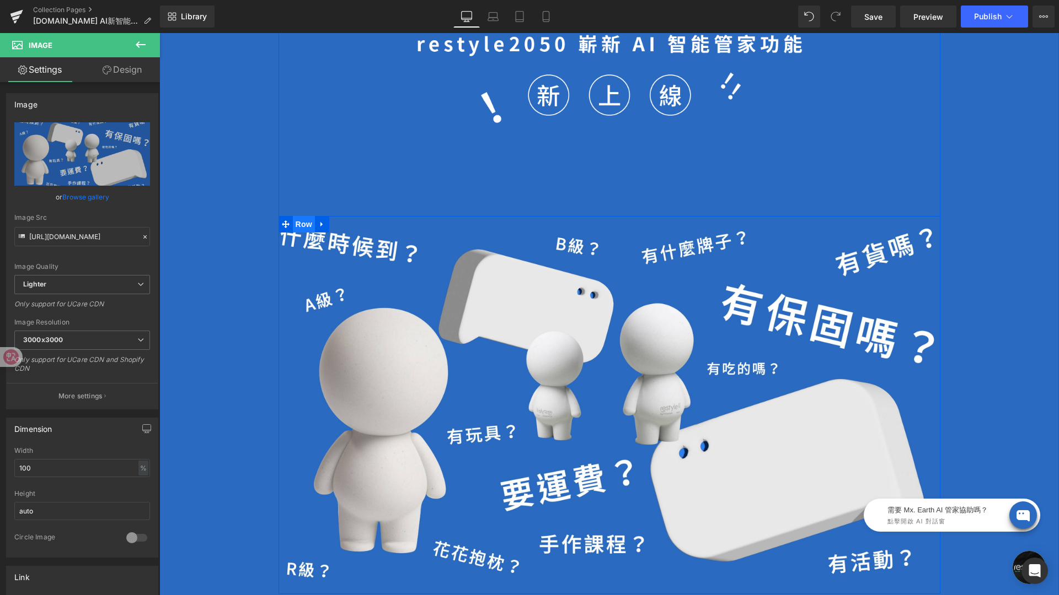
click at [305, 226] on span "Row" at bounding box center [304, 224] width 22 height 17
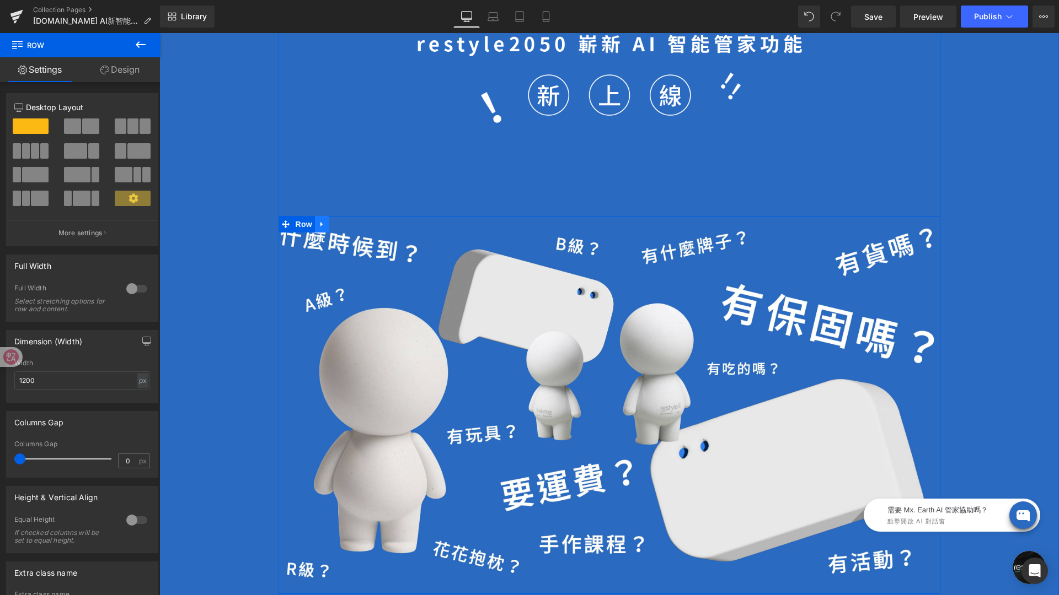
click at [326, 225] on link at bounding box center [322, 224] width 14 height 17
click at [324, 225] on icon at bounding box center [322, 225] width 8 height 8
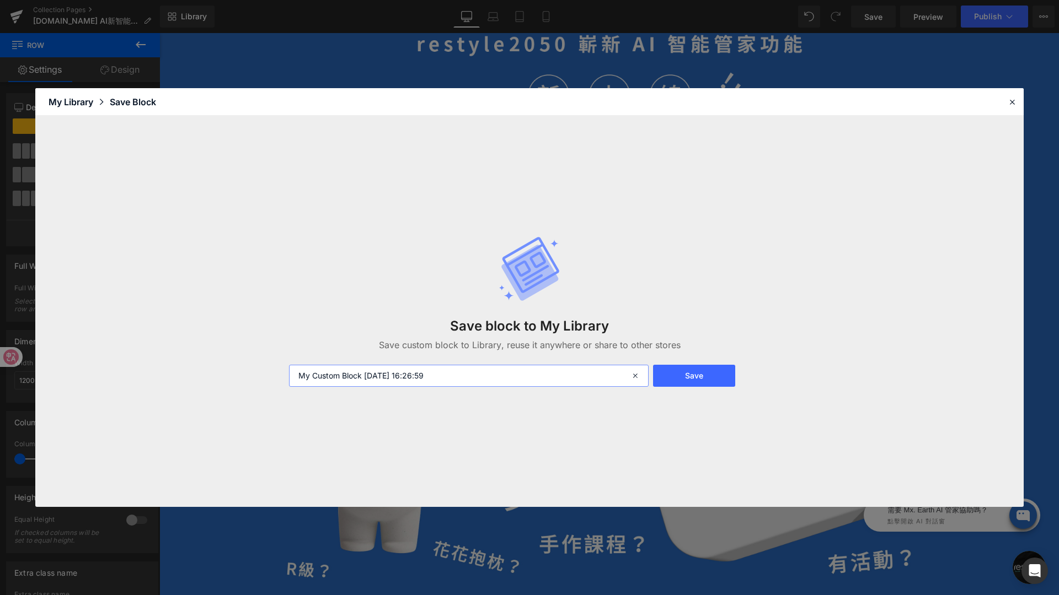
drag, startPoint x: 451, startPoint y: 374, endPoint x: 287, endPoint y: 372, distance: 164.3
click at [287, 372] on div "My Custom Block 2025-09-08 16:26:59" at bounding box center [467, 376] width 370 height 22
type input "ㄖ"
type input "ab"
click at [1006, 101] on div at bounding box center [1011, 101] width 13 height 13
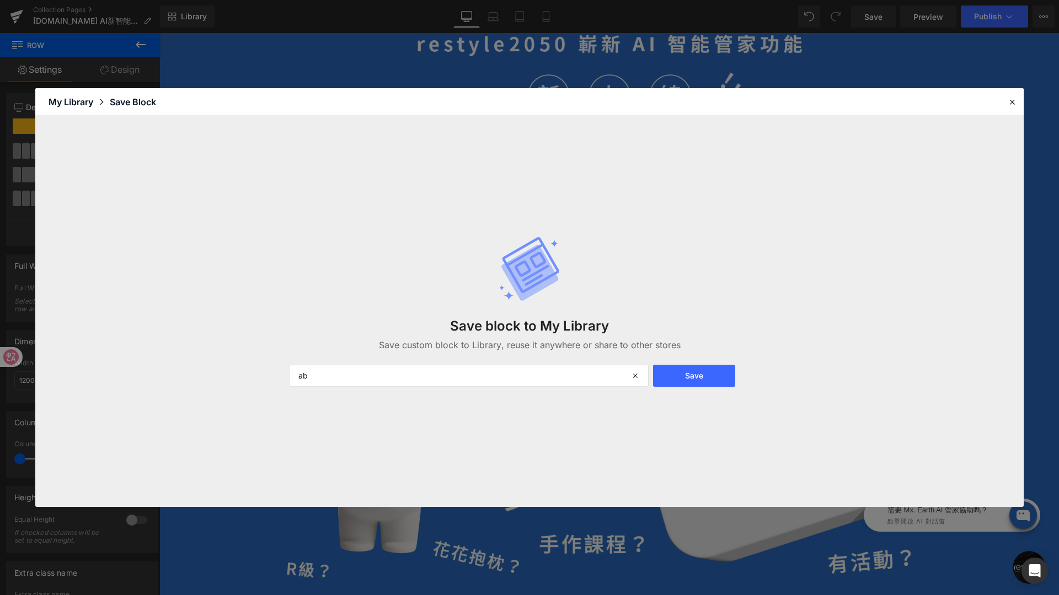
click at [1013, 103] on div "Hero Banner Image Row Image Row Image Row Row Image Row Boost AI Search & Disco…" at bounding box center [608, 350] width 899 height 1521
click at [1011, 104] on div "Hero Banner Image Row Image Row Image Row Row Image Row Boost AI Search & Disco…" at bounding box center [608, 350] width 899 height 1521
click at [1030, 574] on icon "Open Intercom Messenger" at bounding box center [1035, 571] width 12 height 13
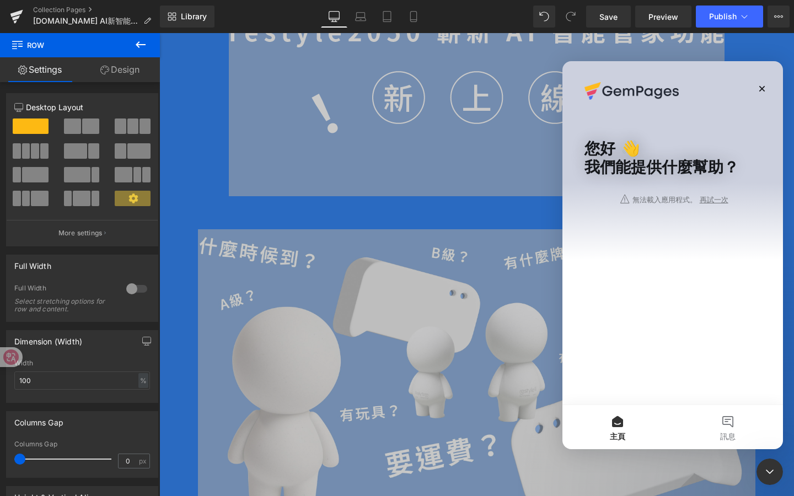
scroll to position [0, 0]
click at [760, 88] on icon "關閉" at bounding box center [762, 88] width 9 height 9
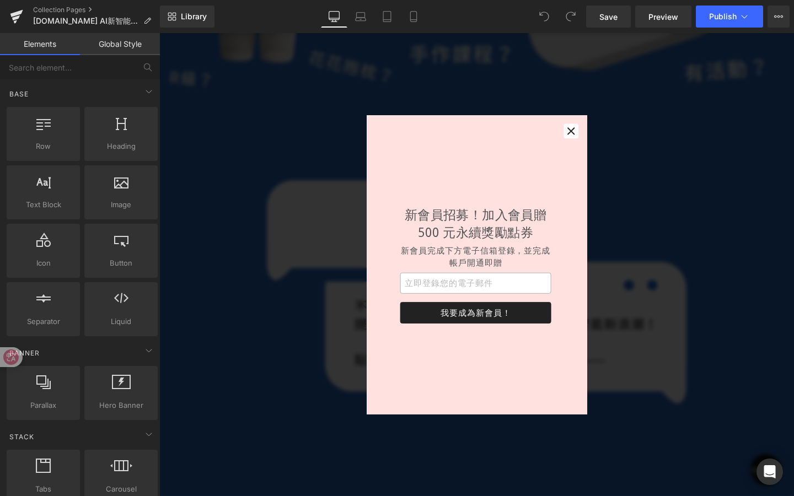
scroll to position [1031, 0]
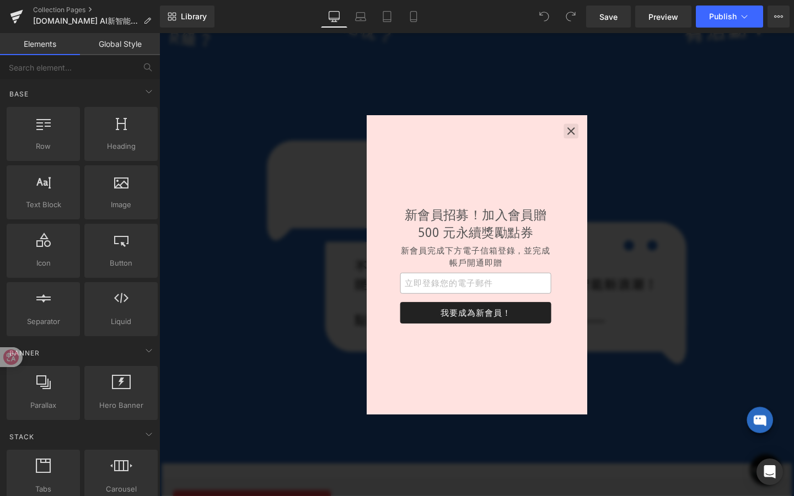
click at [559, 137] on icon "button" at bounding box center [592, 136] width 8 height 8
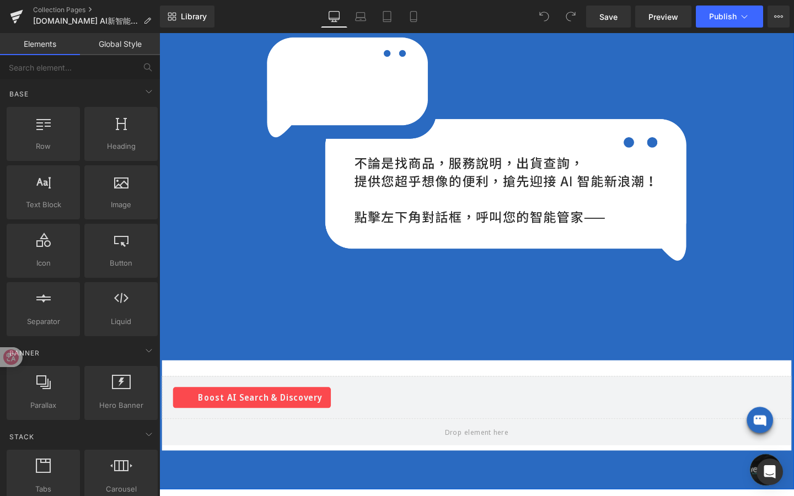
scroll to position [1061, 0]
